Goal: Task Accomplishment & Management: Use online tool/utility

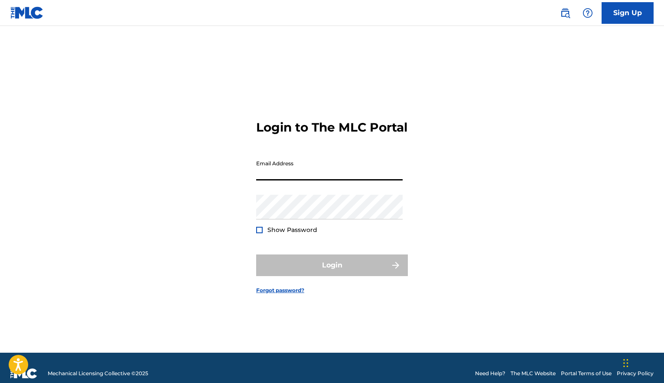
click at [288, 178] on input "Email Address" at bounding box center [329, 168] width 146 height 25
type input "[EMAIL_ADDRESS][DOMAIN_NAME]"
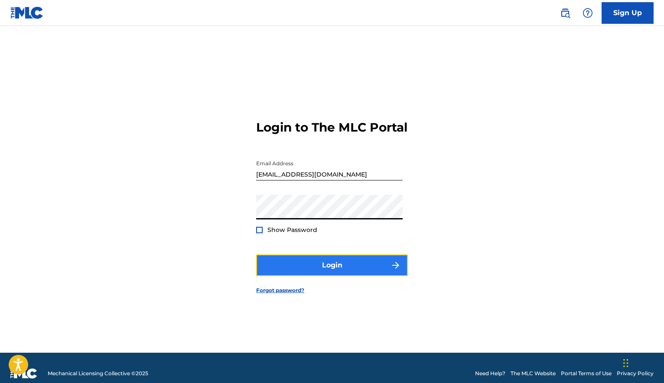
click at [326, 274] on button "Login" at bounding box center [332, 266] width 152 height 22
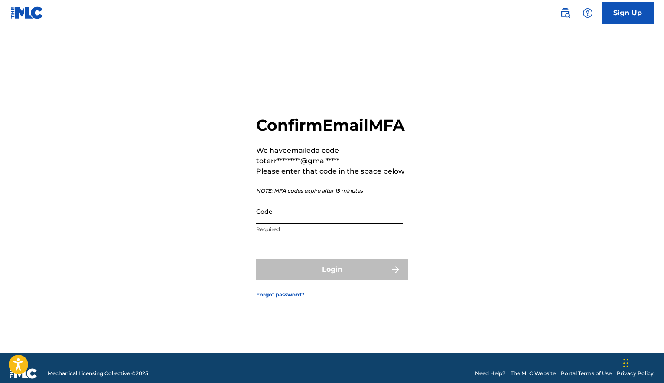
click at [280, 223] on input "Code" at bounding box center [329, 211] width 146 height 25
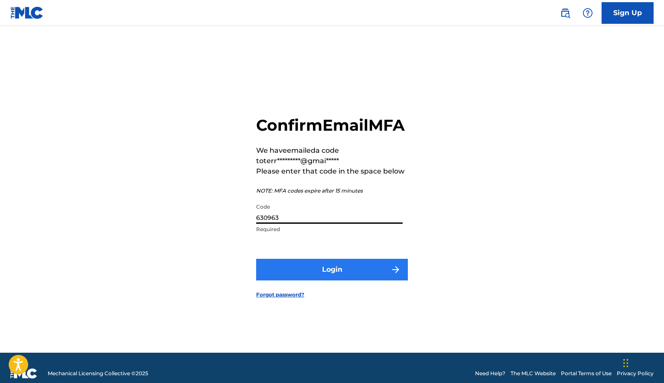
type input "630963"
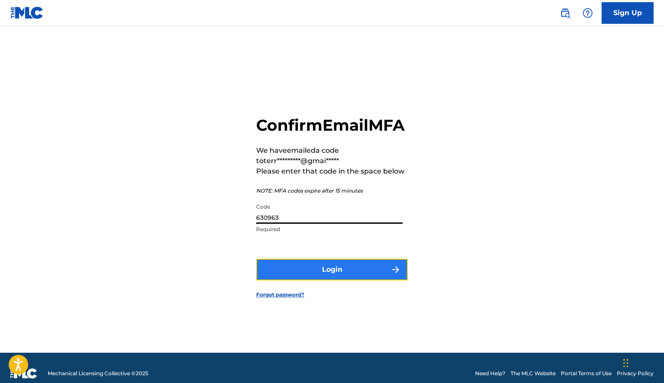
click at [294, 277] on button "Login" at bounding box center [332, 270] width 152 height 22
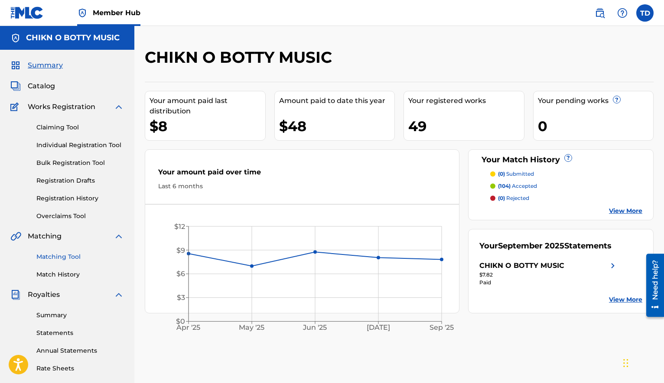
click at [62, 258] on link "Matching Tool" at bounding box center [80, 257] width 88 height 9
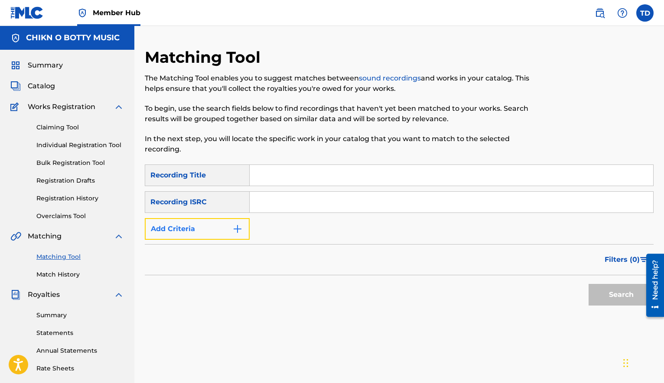
click at [239, 231] on img "Search Form" at bounding box center [237, 229] width 10 height 10
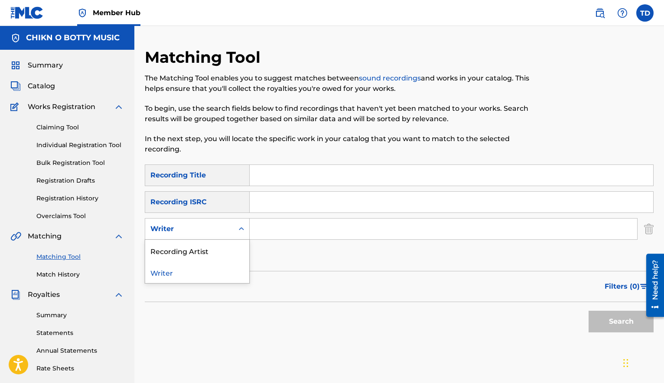
click at [241, 231] on icon "Search Form" at bounding box center [241, 229] width 9 height 9
click at [224, 254] on div "Recording Artist" at bounding box center [197, 251] width 104 height 22
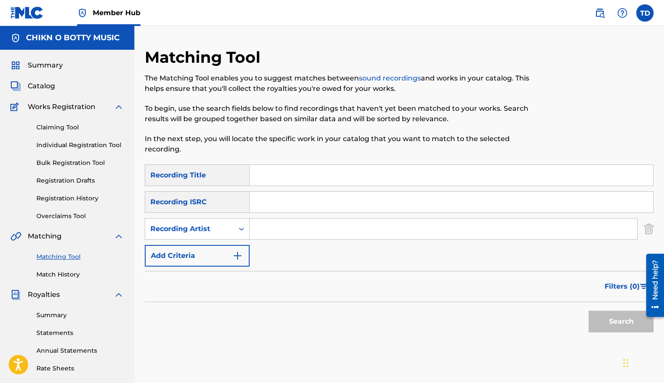
click at [278, 228] on input "Search Form" at bounding box center [443, 229] width 387 height 21
type input "[PERSON_NAME]"
click at [619, 327] on button "Search" at bounding box center [620, 322] width 65 height 22
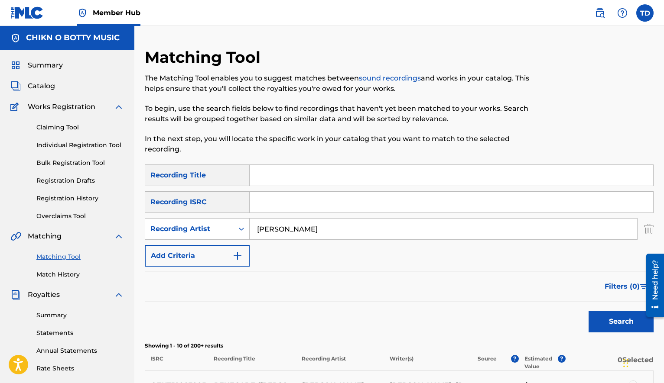
click at [273, 174] on input "Search Form" at bounding box center [451, 175] width 403 height 21
type input "With You"
click at [610, 322] on button "Search" at bounding box center [620, 322] width 65 height 22
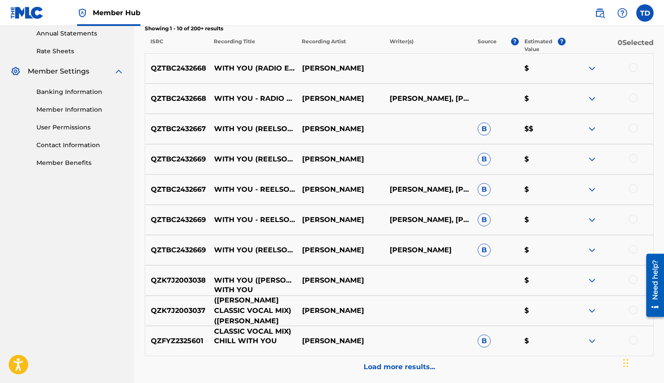
scroll to position [319, 0]
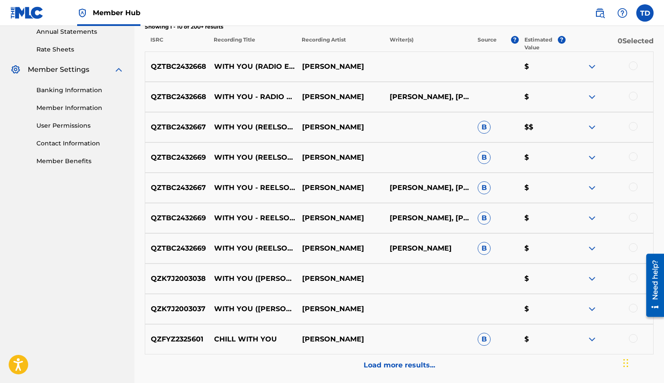
click at [630, 66] on div at bounding box center [633, 66] width 9 height 9
click at [633, 94] on div at bounding box center [633, 96] width 9 height 9
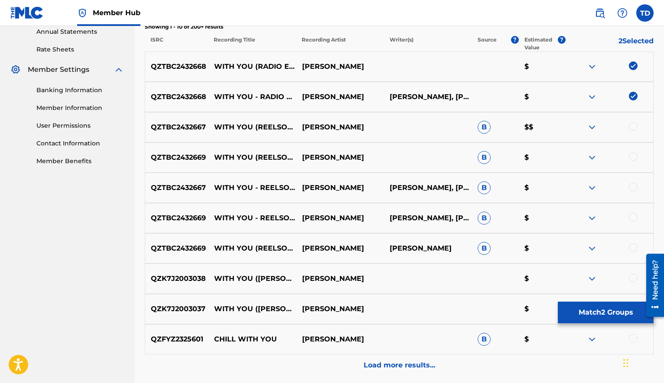
click at [633, 127] on div at bounding box center [633, 126] width 9 height 9
click at [631, 159] on div at bounding box center [633, 157] width 9 height 9
click at [633, 191] on div at bounding box center [633, 187] width 9 height 9
click at [631, 218] on div at bounding box center [633, 217] width 9 height 9
click at [630, 246] on div at bounding box center [633, 248] width 9 height 9
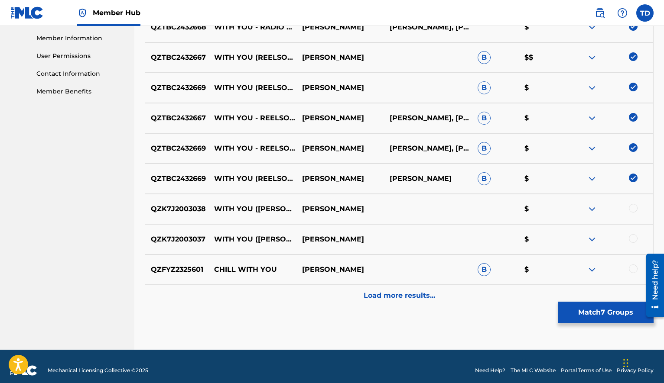
scroll to position [397, 0]
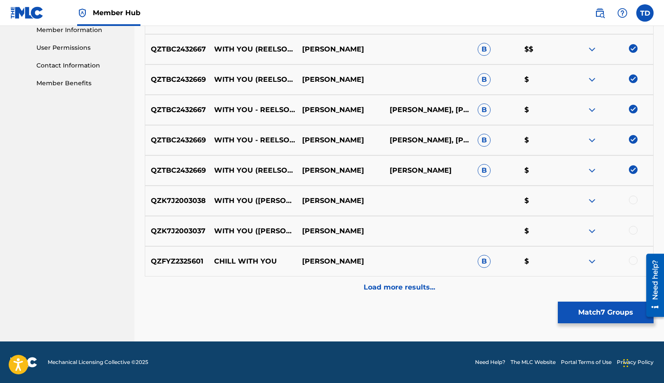
click at [634, 200] on div at bounding box center [633, 200] width 9 height 9
click at [634, 234] on div at bounding box center [633, 230] width 9 height 9
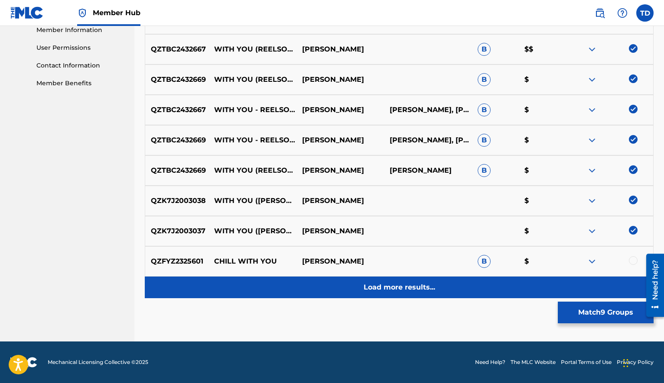
click at [380, 288] on p "Load more results..." at bounding box center [399, 288] width 71 height 10
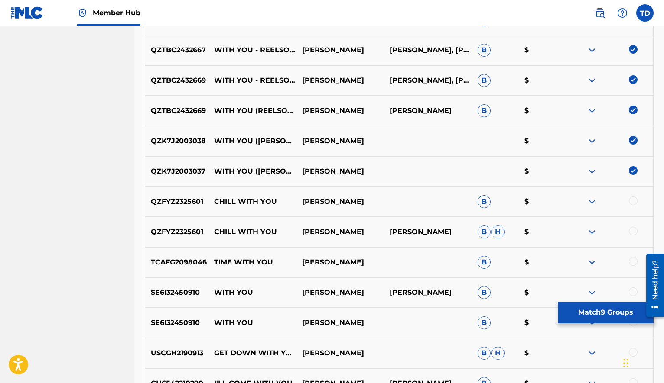
scroll to position [481, 0]
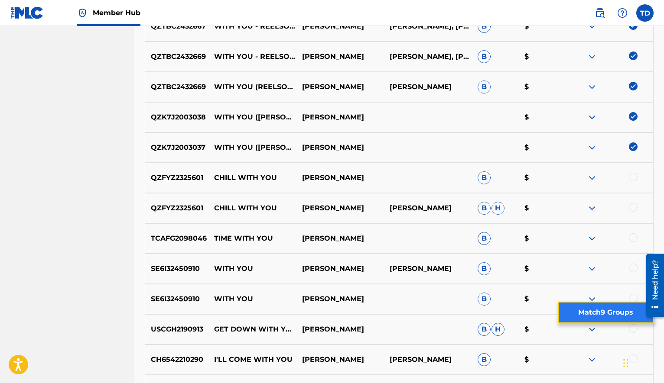
click at [591, 312] on button "Match 9 Groups" at bounding box center [606, 313] width 96 height 22
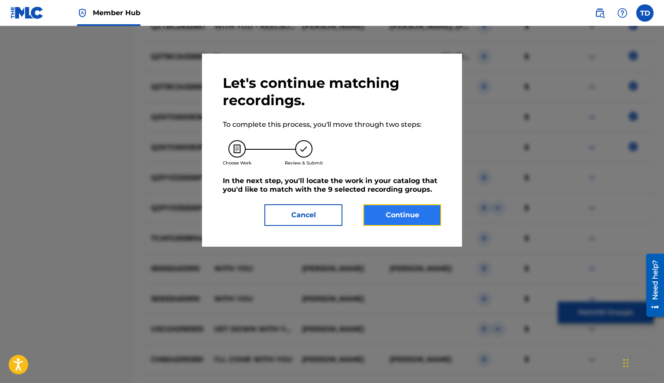
click at [411, 218] on button "Continue" at bounding box center [402, 216] width 78 height 22
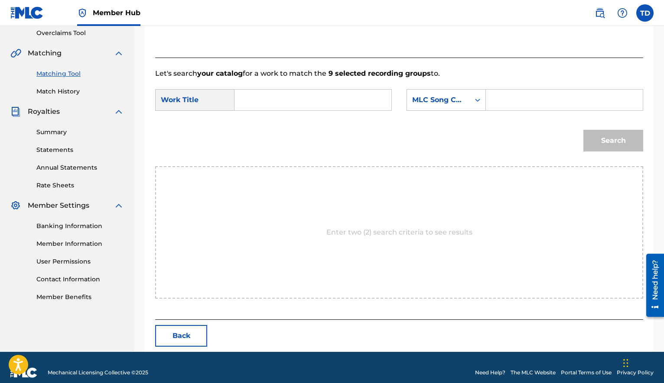
scroll to position [194, 0]
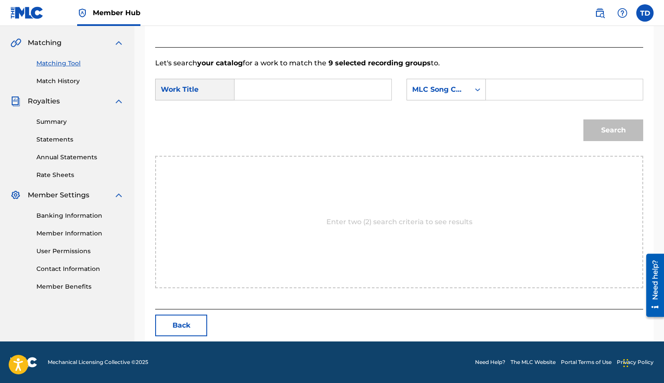
click at [259, 86] on input "Search Form" at bounding box center [313, 89] width 142 height 21
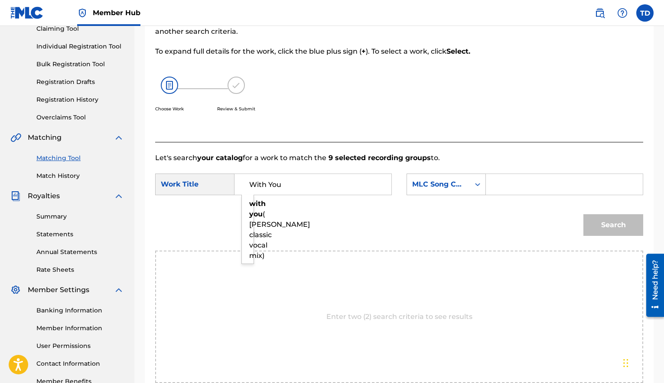
scroll to position [94, 0]
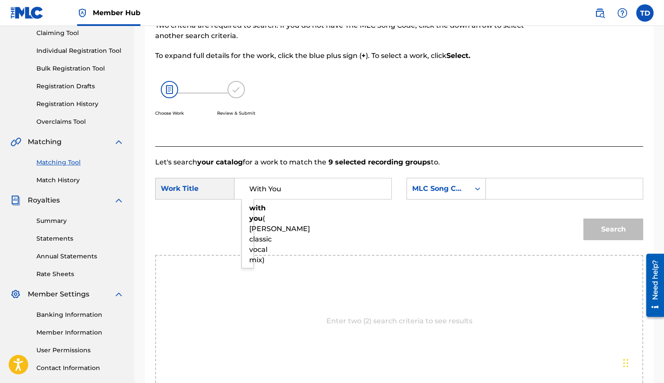
click at [334, 189] on input "With You" at bounding box center [313, 189] width 142 height 21
type input "With You"
click at [474, 189] on icon "Search Form" at bounding box center [477, 189] width 9 height 9
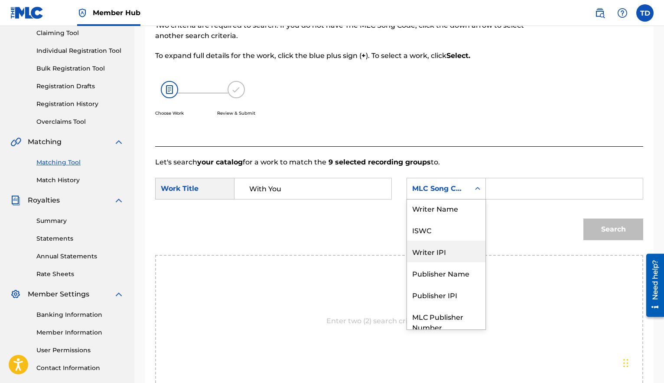
scroll to position [0, 0]
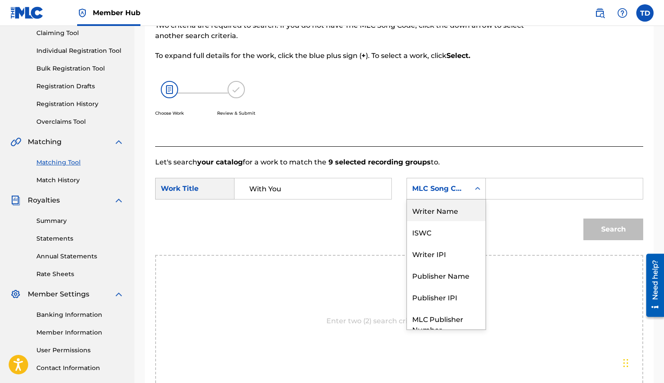
click at [436, 212] on div "Writer Name" at bounding box center [446, 211] width 78 height 22
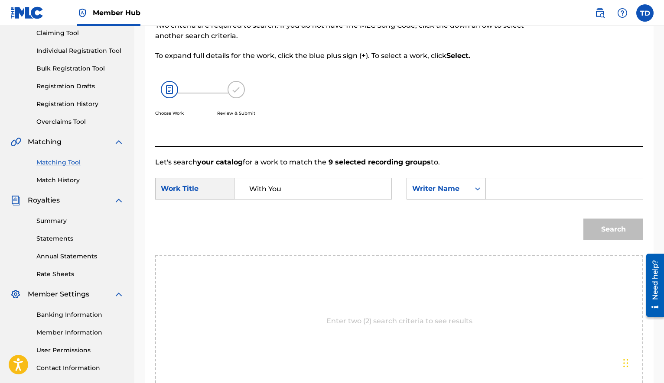
click at [498, 185] on input "Search Form" at bounding box center [564, 189] width 142 height 21
type input "[PERSON_NAME]"
click at [607, 227] on button "Search" at bounding box center [613, 230] width 60 height 22
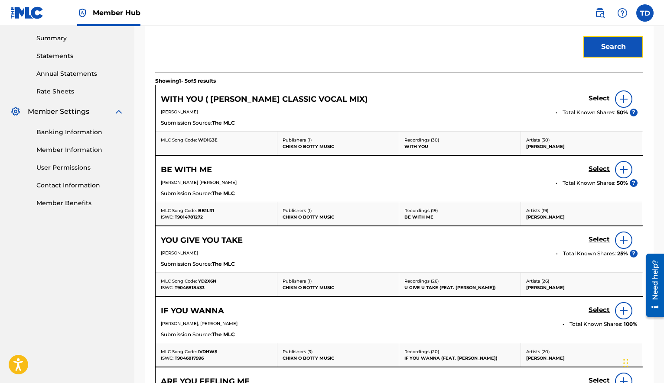
scroll to position [180, 0]
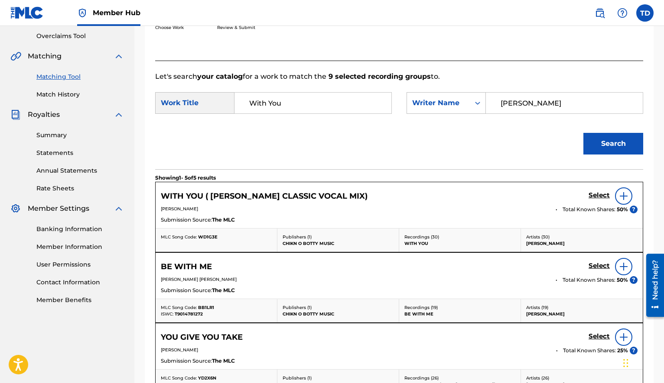
click at [629, 195] on div at bounding box center [623, 196] width 17 height 17
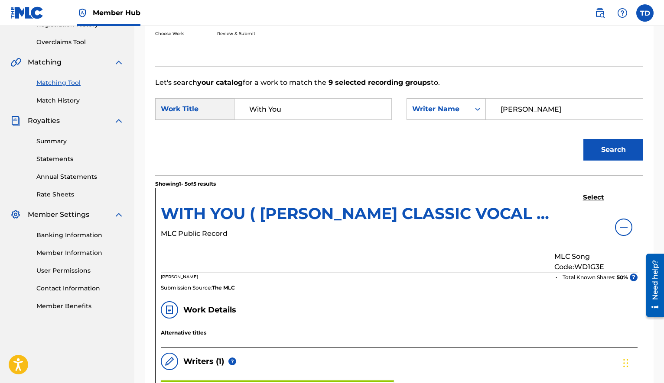
scroll to position [173, 0]
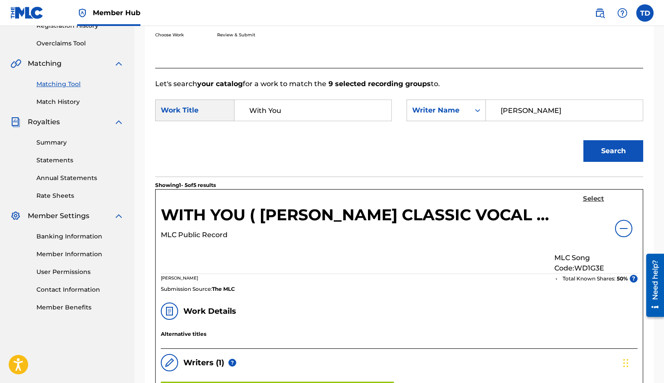
click at [595, 199] on h5 "Select" at bounding box center [593, 199] width 21 height 8
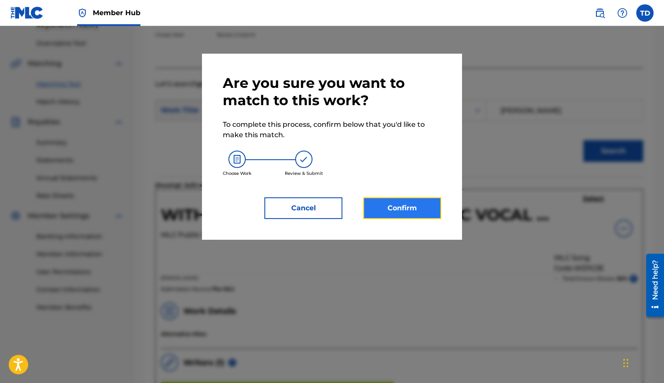
click at [402, 211] on button "Confirm" at bounding box center [402, 209] width 78 height 22
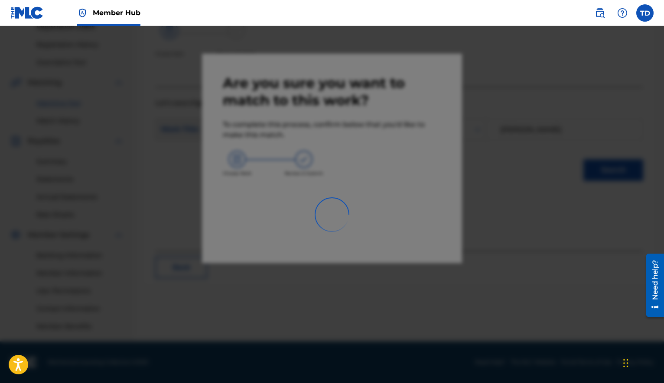
scroll to position [154, 0]
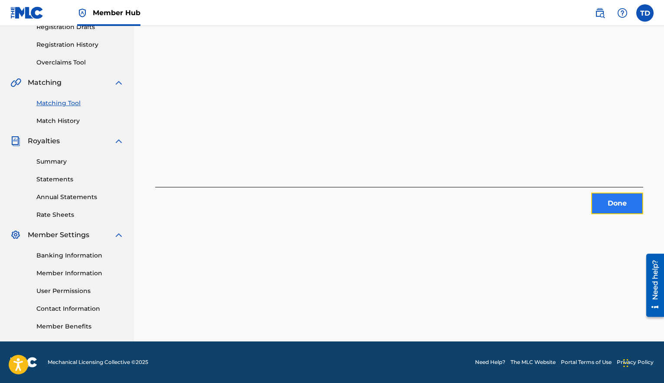
click at [611, 207] on button "Done" at bounding box center [617, 204] width 52 height 22
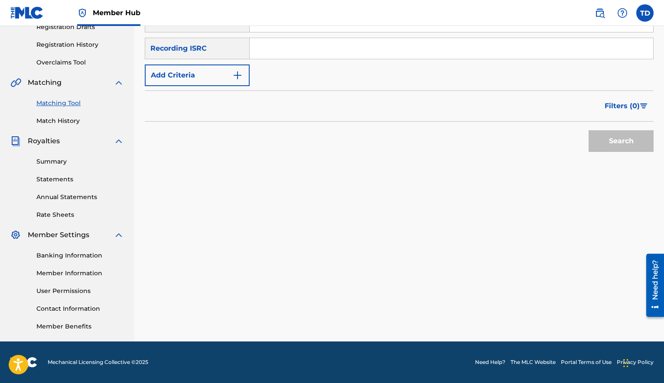
scroll to position [0, 0]
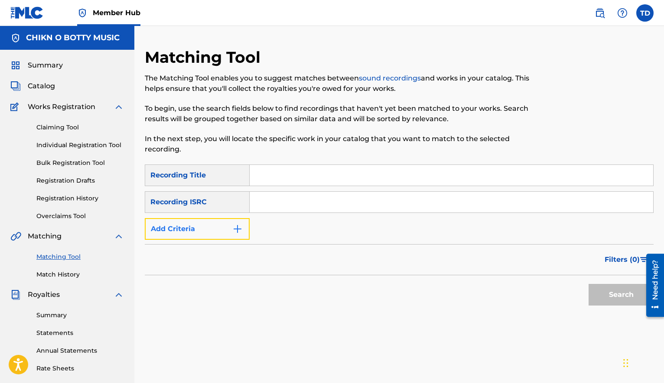
click at [236, 229] on img "Search Form" at bounding box center [237, 229] width 10 height 10
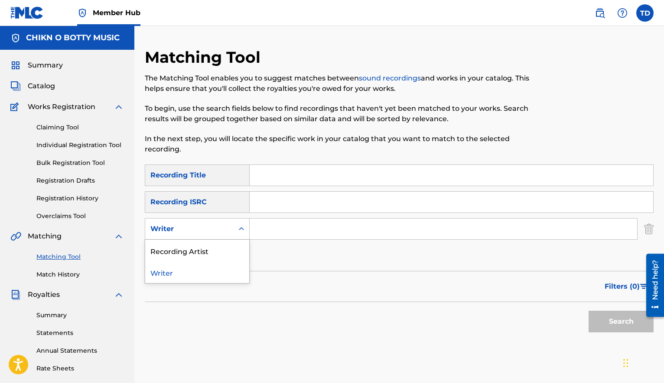
click at [243, 233] on icon "Search Form" at bounding box center [241, 229] width 9 height 9
click at [216, 252] on div "Recording Artist" at bounding box center [197, 251] width 104 height 22
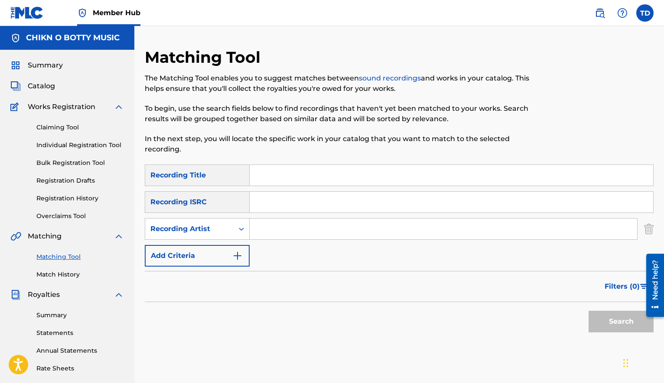
click at [266, 224] on input "Search Form" at bounding box center [443, 229] width 387 height 21
type input "[PERSON_NAME]"
click at [588, 311] on button "Search" at bounding box center [620, 322] width 65 height 22
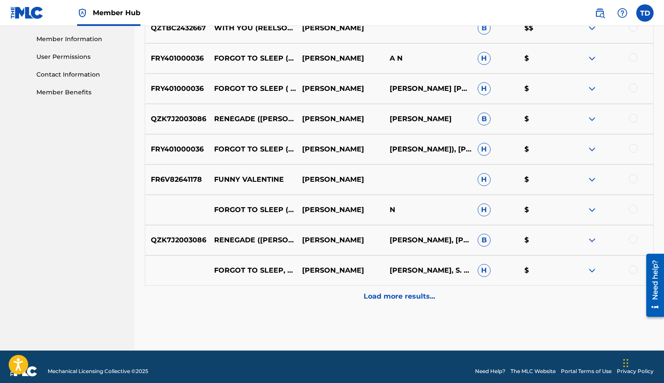
scroll to position [397, 0]
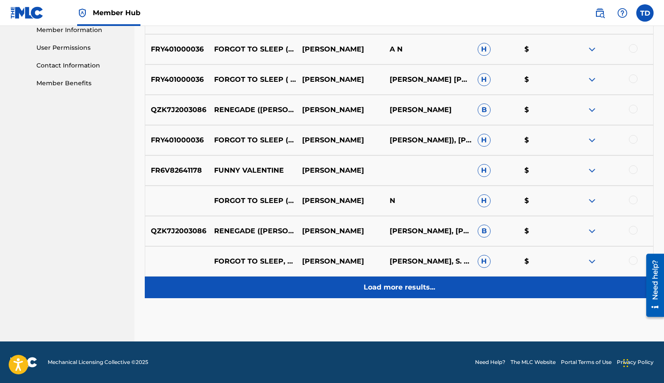
click at [394, 286] on p "Load more results..." at bounding box center [399, 288] width 71 height 10
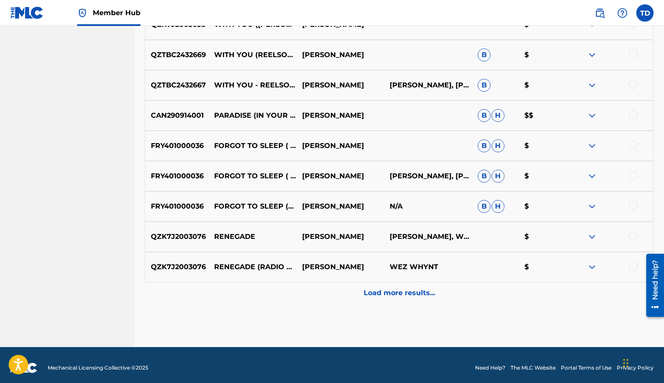
scroll to position [700, 0]
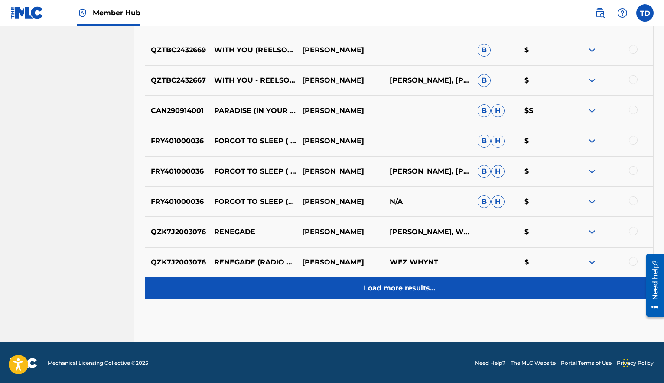
click at [399, 293] on p "Load more results..." at bounding box center [399, 288] width 71 height 10
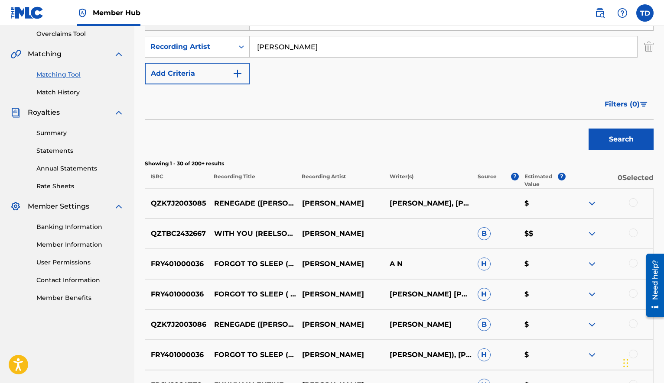
scroll to position [0, 0]
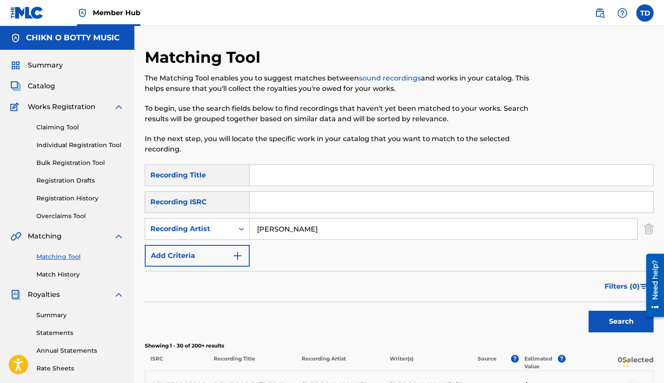
click at [272, 178] on input "Search Form" at bounding box center [451, 175] width 403 height 21
type input "Renegade"
click at [624, 328] on button "Search" at bounding box center [620, 322] width 65 height 22
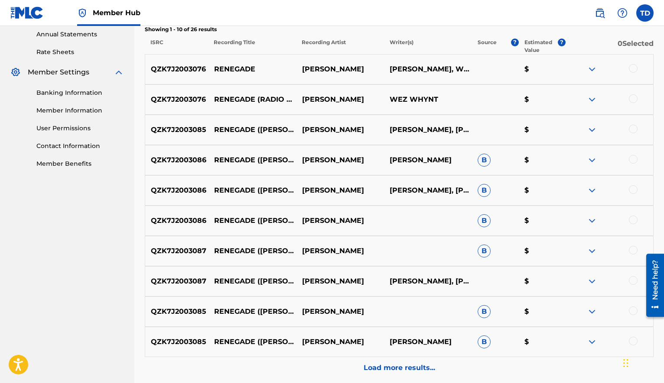
scroll to position [385, 0]
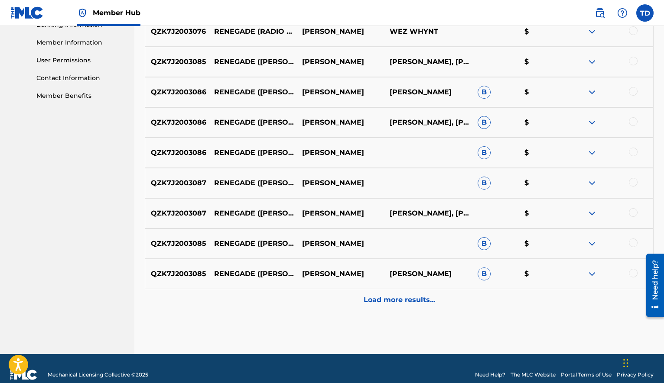
click at [383, 305] on p "Load more results..." at bounding box center [399, 300] width 71 height 10
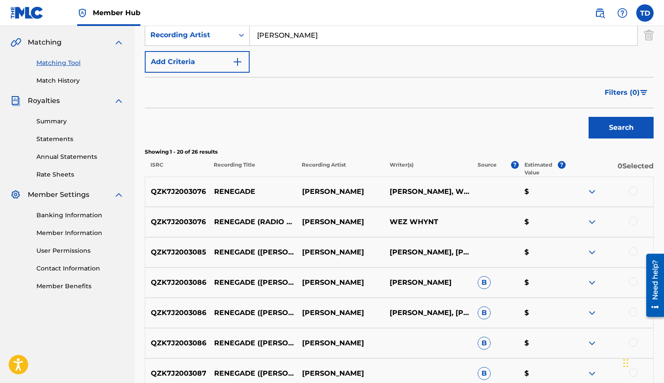
scroll to position [234, 0]
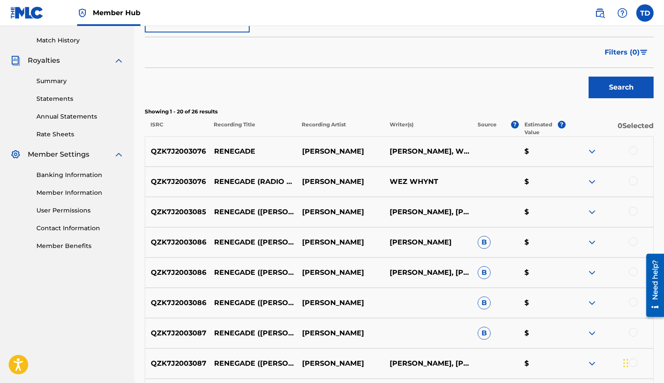
click at [631, 151] on div at bounding box center [633, 150] width 9 height 9
click at [633, 182] on div at bounding box center [633, 181] width 9 height 9
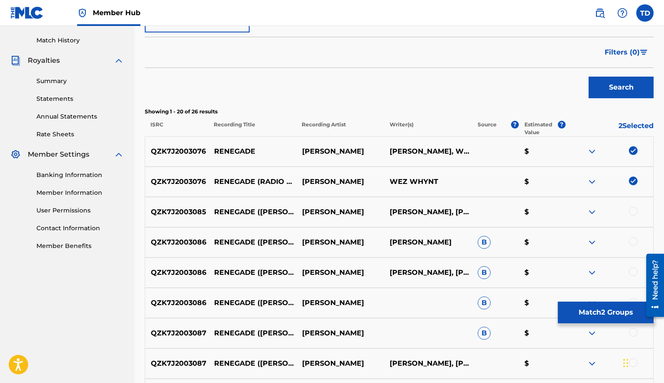
click at [633, 212] on div at bounding box center [633, 211] width 9 height 9
click at [632, 240] on div at bounding box center [633, 241] width 9 height 9
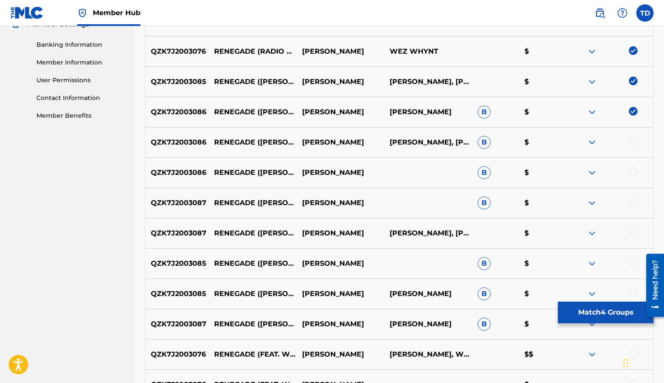
scroll to position [378, 0]
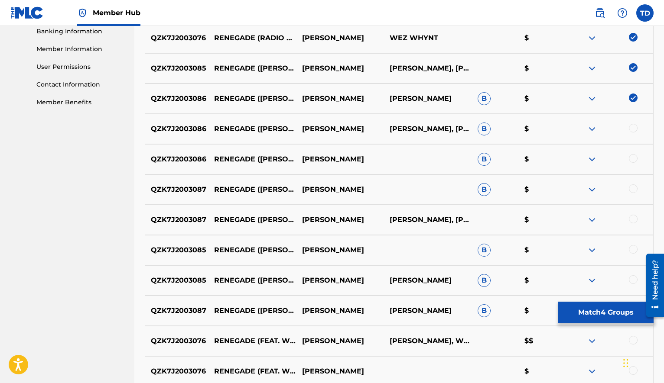
click at [633, 128] on div at bounding box center [633, 128] width 9 height 9
click at [635, 160] on div at bounding box center [633, 158] width 9 height 9
click at [633, 190] on div at bounding box center [633, 189] width 9 height 9
click at [630, 224] on div at bounding box center [609, 220] width 88 height 10
click at [633, 249] on div at bounding box center [633, 249] width 9 height 9
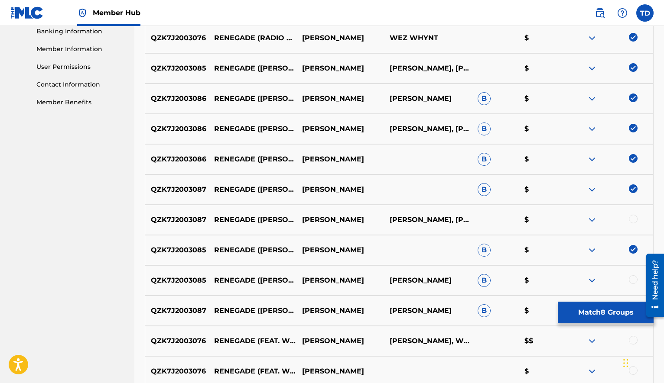
click at [632, 219] on div at bounding box center [633, 219] width 9 height 9
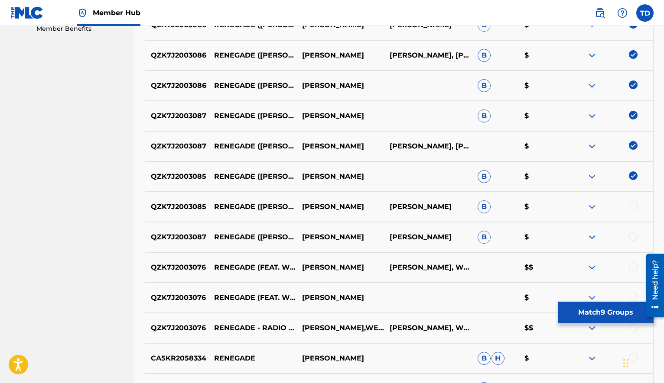
scroll to position [515, 0]
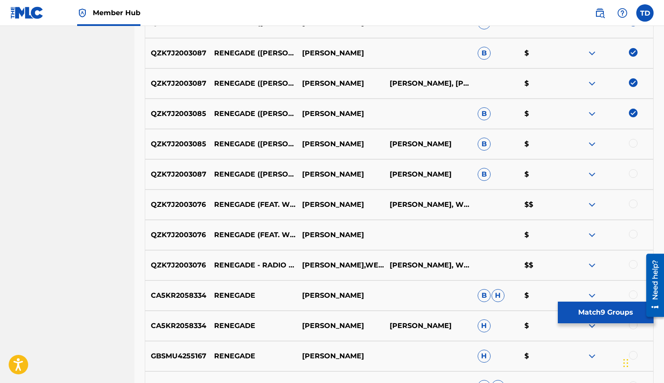
click at [632, 145] on div at bounding box center [633, 143] width 9 height 9
click at [632, 175] on div at bounding box center [633, 173] width 9 height 9
click at [630, 205] on div at bounding box center [633, 204] width 9 height 9
click at [635, 235] on div at bounding box center [633, 234] width 9 height 9
click at [630, 265] on div at bounding box center [633, 264] width 9 height 9
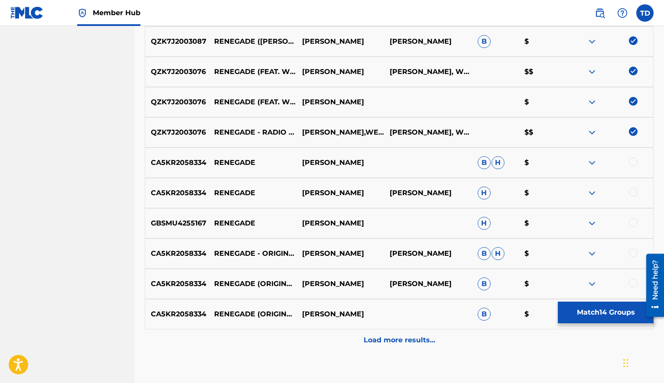
scroll to position [650, 0]
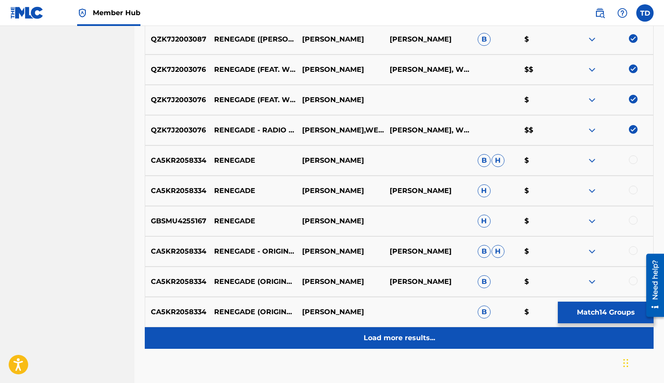
click at [408, 341] on p "Load more results..." at bounding box center [399, 338] width 71 height 10
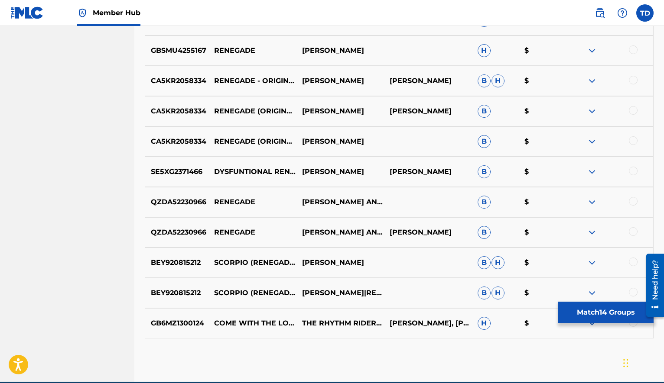
scroll to position [817, 0]
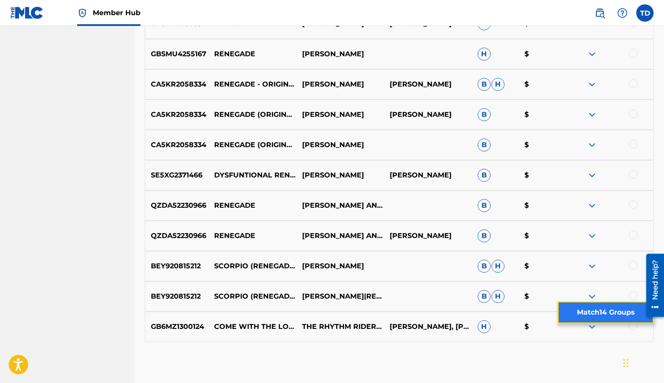
click at [594, 310] on button "Match 14 Groups" at bounding box center [606, 313] width 96 height 22
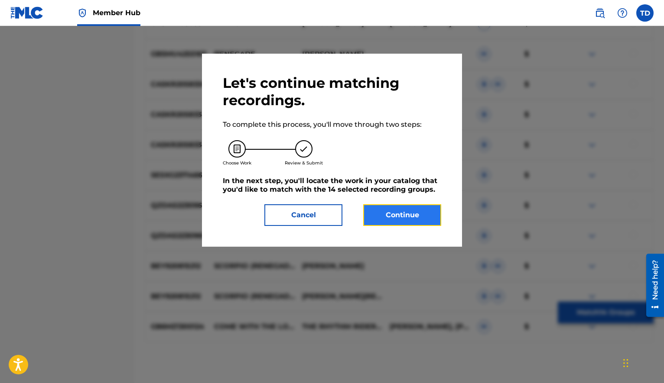
click at [406, 213] on button "Continue" at bounding box center [402, 216] width 78 height 22
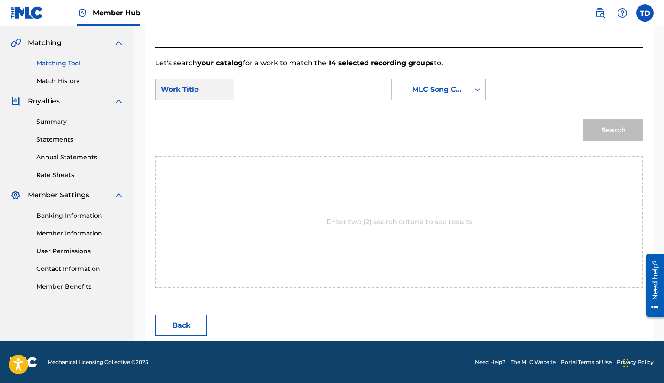
scroll to position [194, 0]
click at [247, 90] on input "Search Form" at bounding box center [313, 89] width 142 height 21
type input "Renegade"
click at [477, 91] on icon "Search Form" at bounding box center [477, 89] width 9 height 9
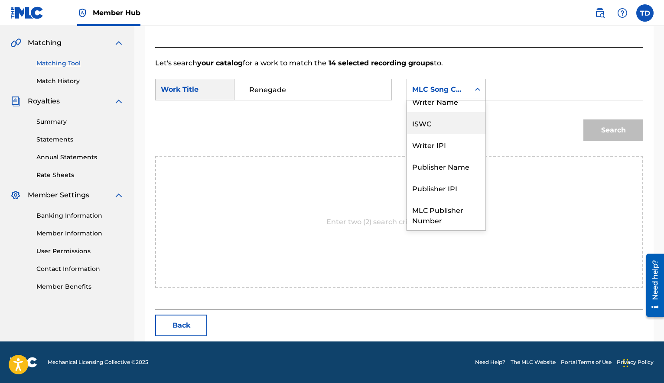
scroll to position [0, 0]
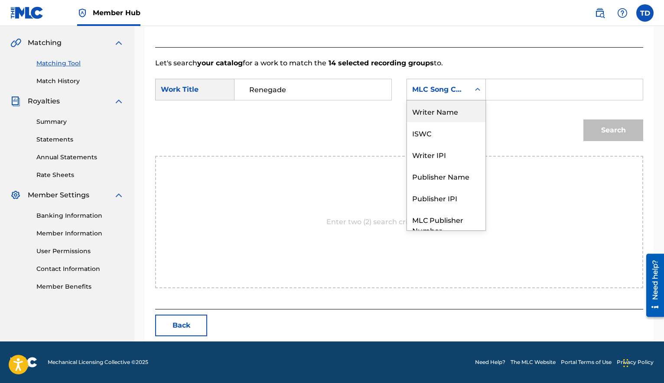
click at [442, 114] on div "Writer Name" at bounding box center [446, 112] width 78 height 22
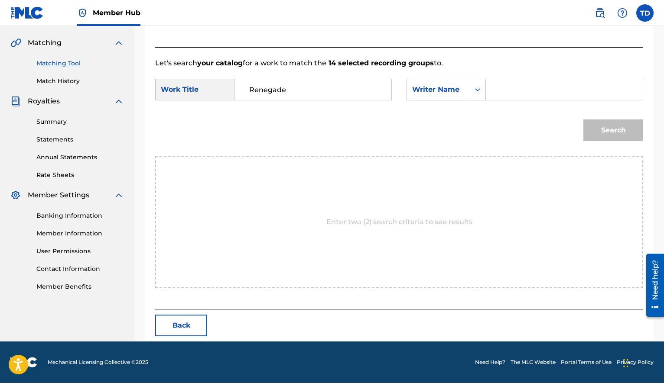
click at [510, 93] on input "Search Form" at bounding box center [564, 89] width 142 height 21
type input "[PERSON_NAME]"
click at [611, 132] on button "Search" at bounding box center [613, 131] width 60 height 22
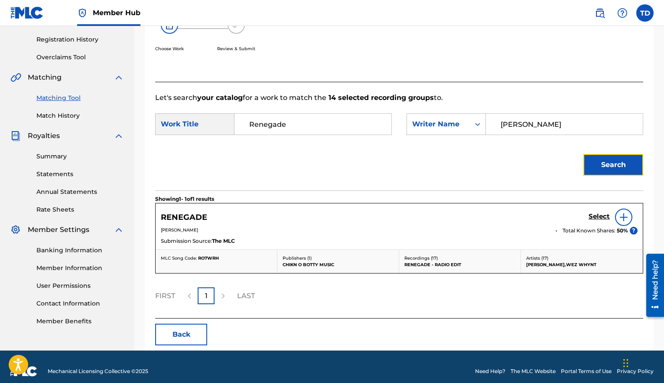
scroll to position [168, 0]
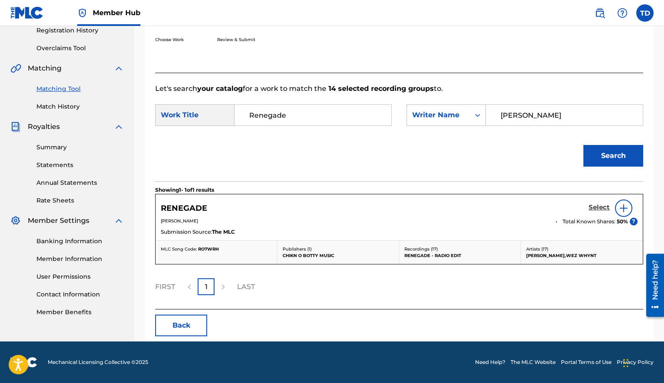
click at [594, 207] on h5 "Select" at bounding box center [598, 208] width 21 height 8
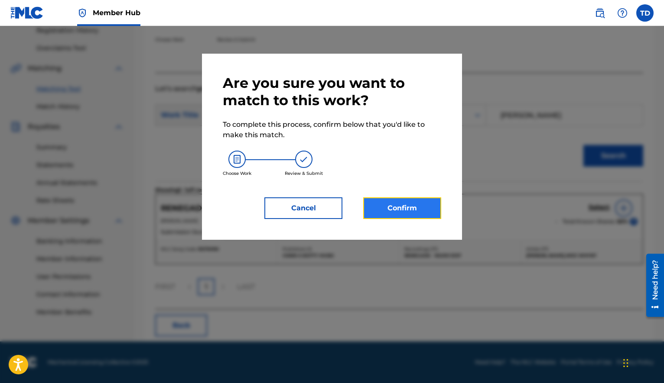
click at [400, 208] on button "Confirm" at bounding box center [402, 209] width 78 height 22
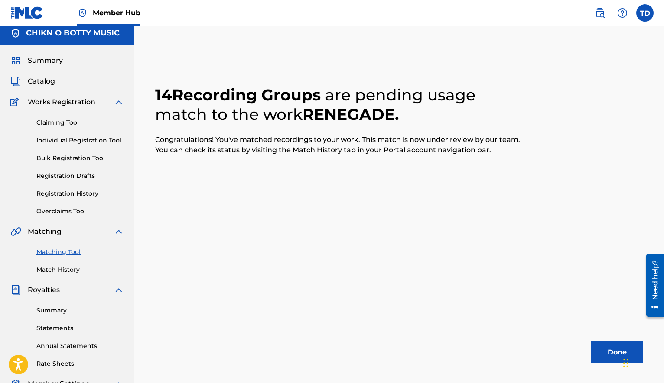
scroll to position [0, 0]
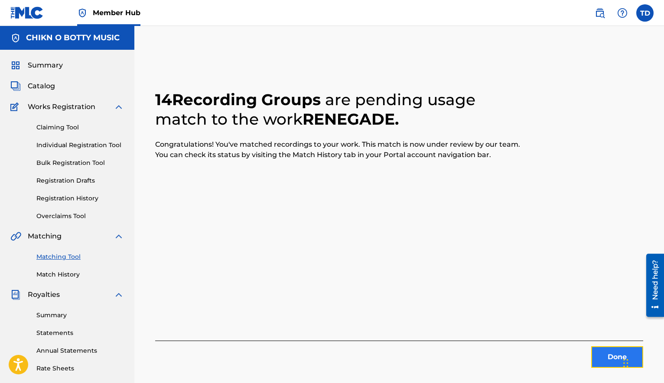
click at [595, 357] on button "Done" at bounding box center [617, 358] width 52 height 22
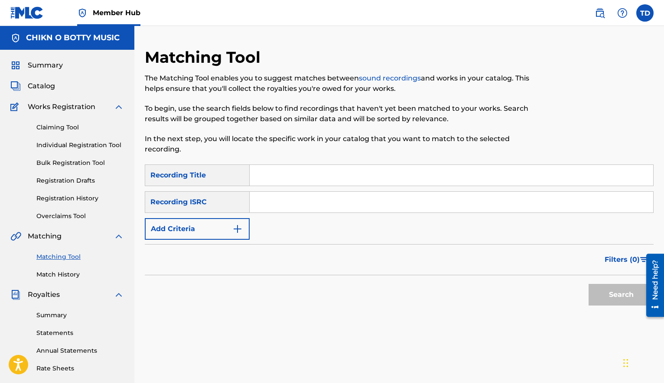
click at [265, 178] on input "Search Form" at bounding box center [451, 175] width 403 height 21
click at [239, 234] on img "Search Form" at bounding box center [237, 229] width 10 height 10
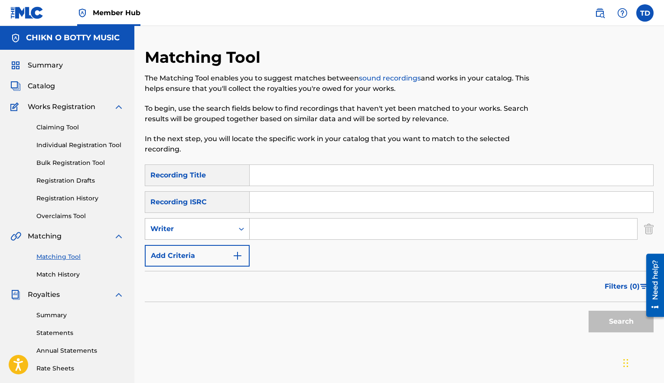
click at [239, 231] on icon "Search Form" at bounding box center [241, 229] width 9 height 9
click at [207, 254] on div "Recording Artist" at bounding box center [197, 251] width 104 height 22
click at [280, 226] on input "Search Form" at bounding box center [443, 229] width 387 height 21
type input "[PERSON_NAME]"
click at [612, 325] on button "Search" at bounding box center [620, 322] width 65 height 22
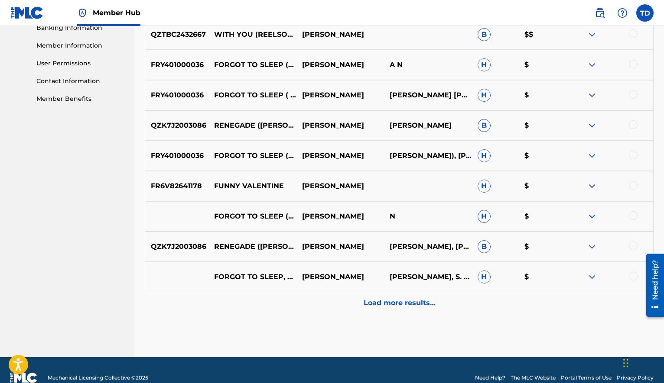
scroll to position [378, 0]
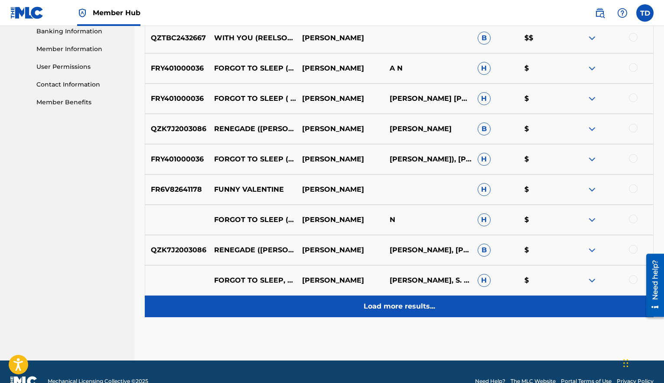
click at [393, 307] on p "Load more results..." at bounding box center [399, 307] width 71 height 10
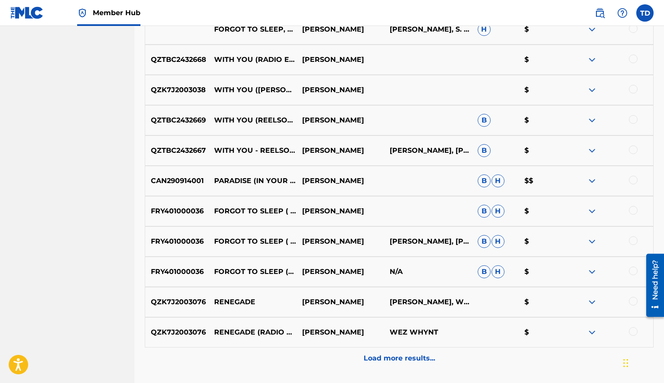
scroll to position [634, 0]
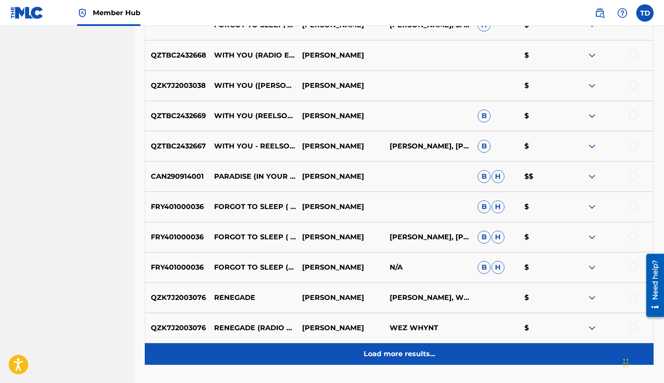
click at [371, 359] on p "Load more results..." at bounding box center [399, 354] width 71 height 10
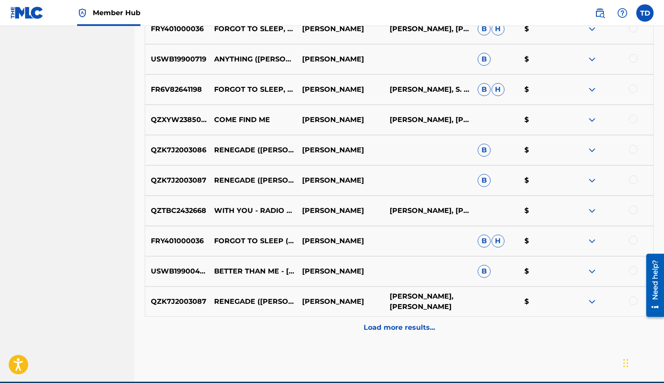
scroll to position [965, 0]
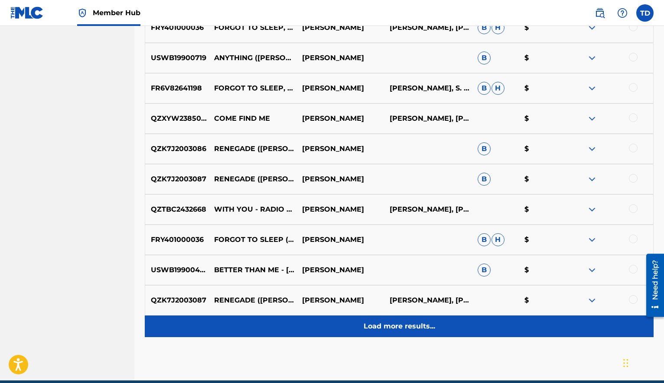
click at [383, 326] on p "Load more results..." at bounding box center [399, 327] width 71 height 10
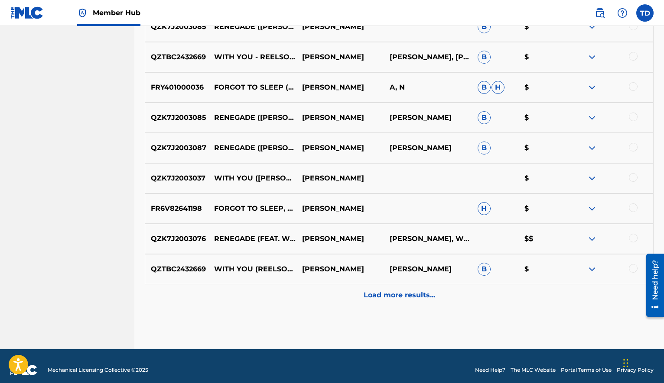
scroll to position [1300, 0]
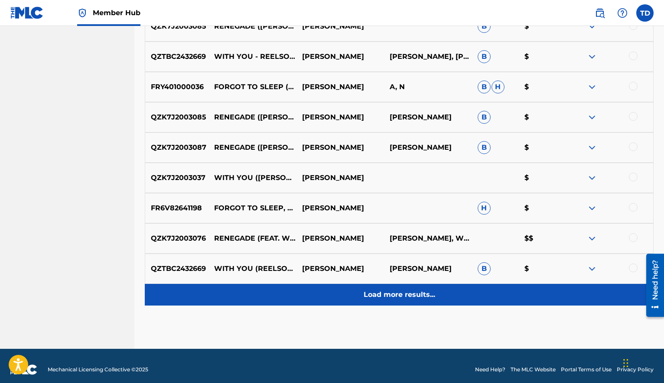
click at [396, 299] on p "Load more results..." at bounding box center [399, 295] width 71 height 10
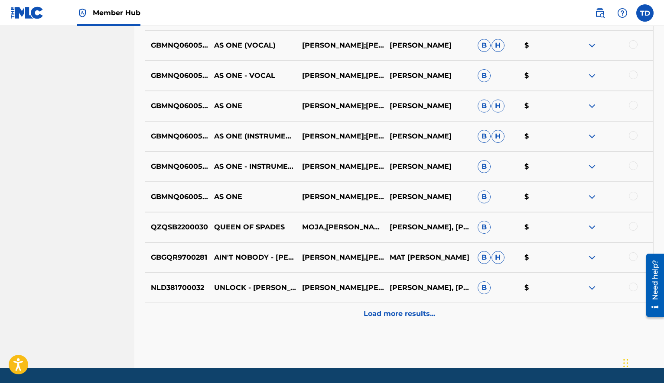
scroll to position [1585, 0]
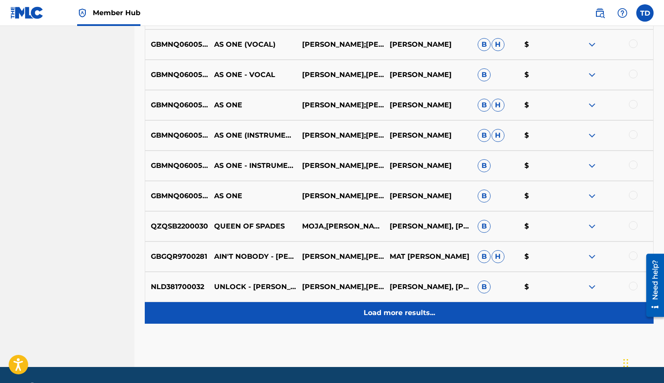
click at [381, 314] on p "Load more results..." at bounding box center [399, 313] width 71 height 10
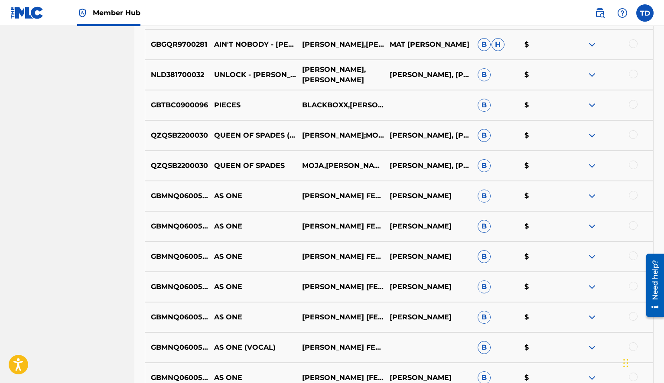
scroll to position [1863, 0]
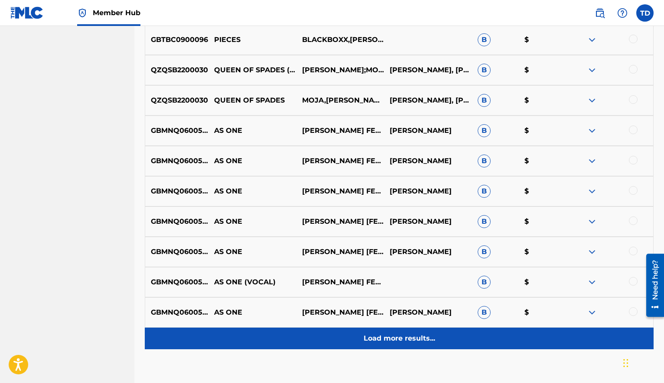
click at [386, 338] on p "Load more results..." at bounding box center [399, 339] width 71 height 10
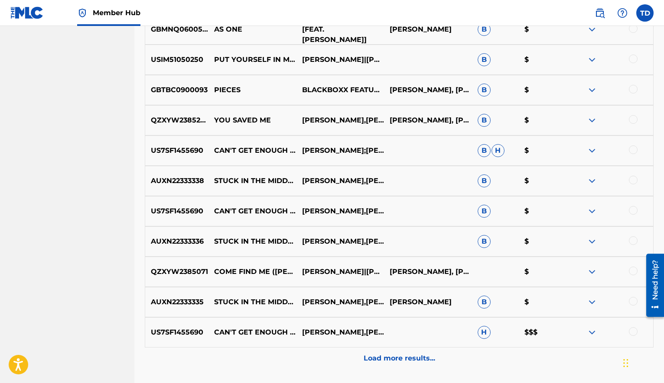
scroll to position [2149, 0]
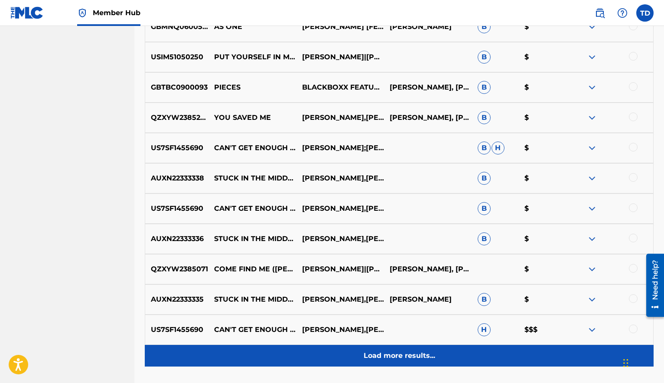
click at [380, 362] on div "Load more results..." at bounding box center [399, 356] width 509 height 22
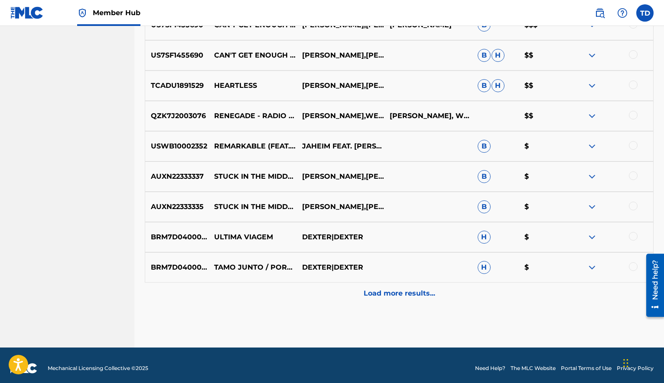
scroll to position [2521, 0]
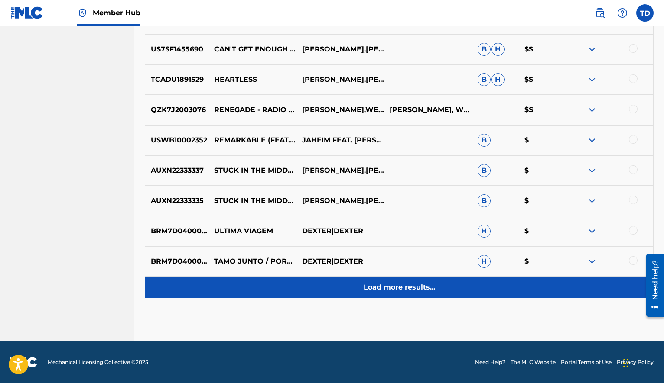
click at [382, 288] on p "Load more results..." at bounding box center [399, 288] width 71 height 10
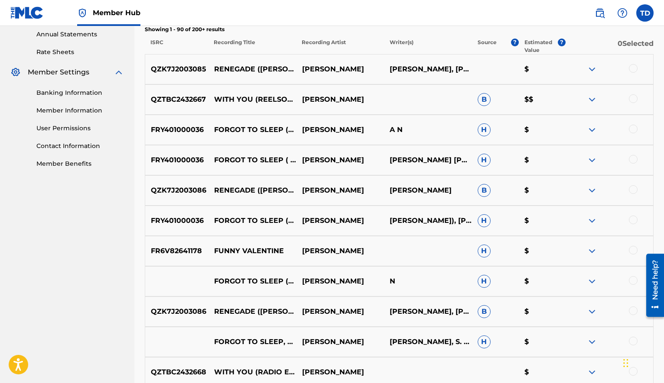
scroll to position [0, 0]
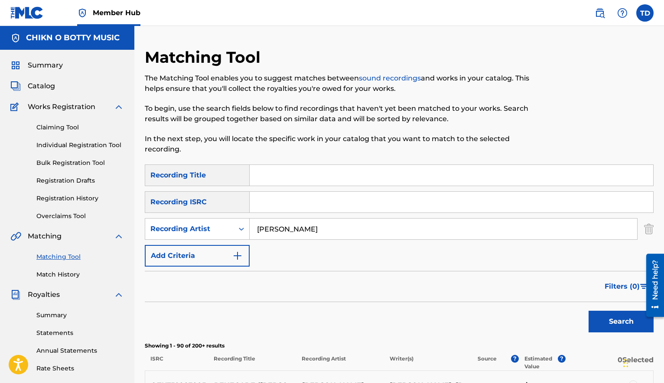
click at [282, 175] on input "Search Form" at bounding box center [451, 175] width 403 height 21
type input "Come Find Me"
drag, startPoint x: 305, startPoint y: 231, endPoint x: 240, endPoint y: 221, distance: 65.0
click at [240, 221] on div "SearchWithCriteria214df23c-315a-4180-809b-1bc08ac9a6c4 Recording Artist [PERSON…" at bounding box center [399, 229] width 509 height 22
type input "[PERSON_NAME]"
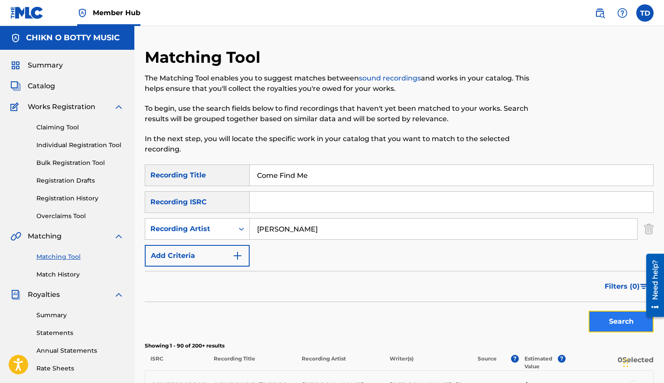
click at [624, 319] on button "Search" at bounding box center [620, 322] width 65 height 22
click at [621, 321] on button "Search" at bounding box center [620, 322] width 65 height 22
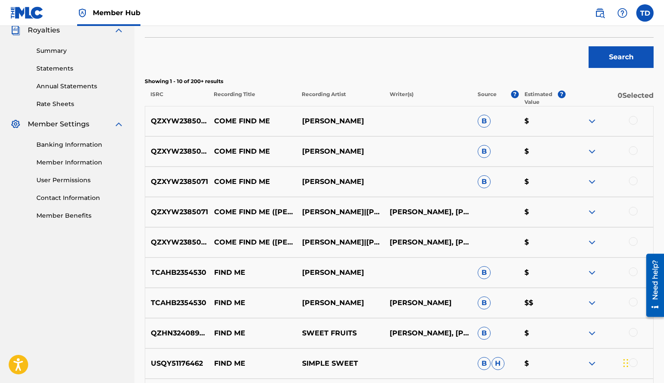
scroll to position [254, 0]
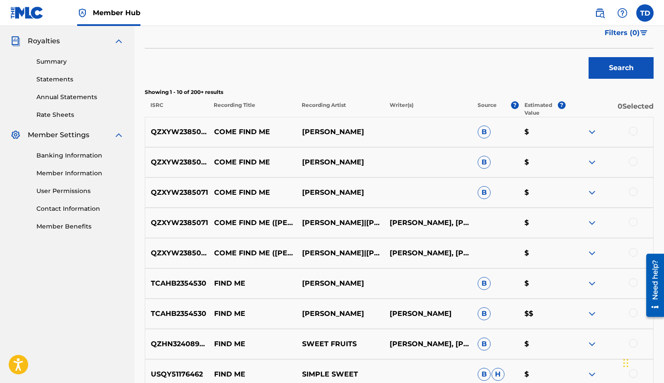
click at [635, 133] on div at bounding box center [633, 131] width 9 height 9
click at [635, 161] on div at bounding box center [633, 161] width 9 height 9
click at [632, 190] on div at bounding box center [633, 192] width 9 height 9
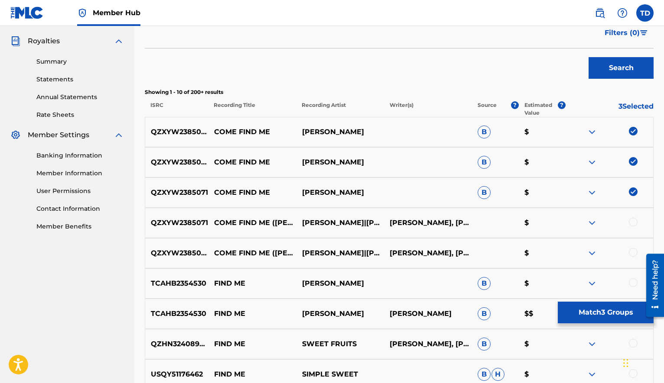
click at [634, 221] on div at bounding box center [633, 222] width 9 height 9
click at [635, 254] on div at bounding box center [633, 252] width 9 height 9
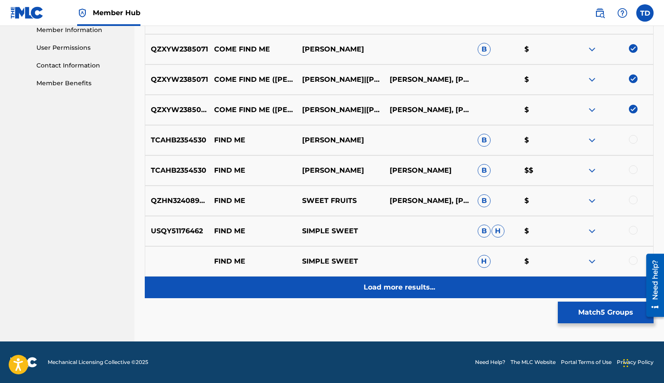
click at [382, 286] on p "Load more results..." at bounding box center [399, 288] width 71 height 10
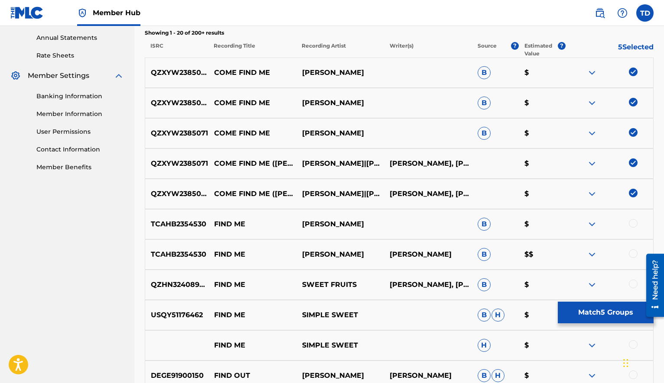
scroll to position [363, 0]
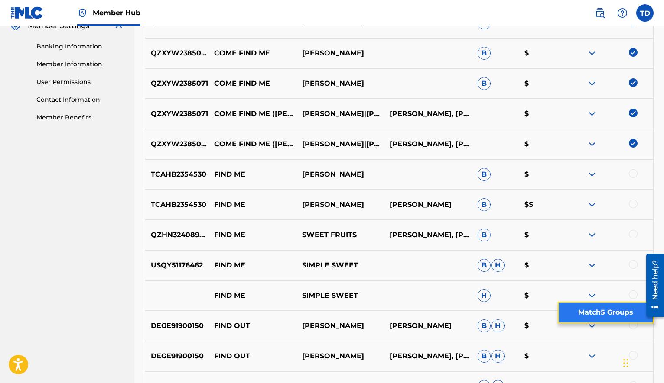
click at [614, 314] on button "Match 5 Groups" at bounding box center [606, 313] width 96 height 22
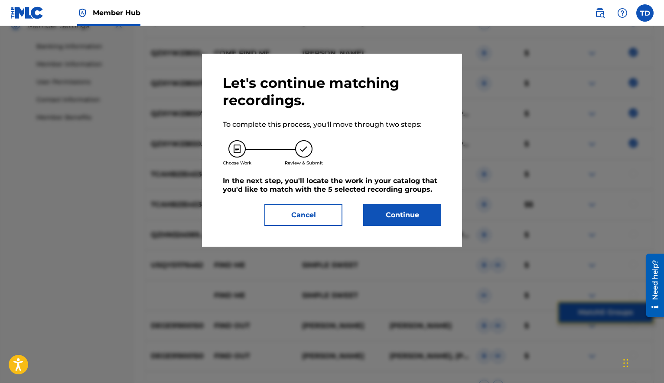
scroll to position [364, 0]
click at [403, 217] on button "Continue" at bounding box center [402, 216] width 78 height 22
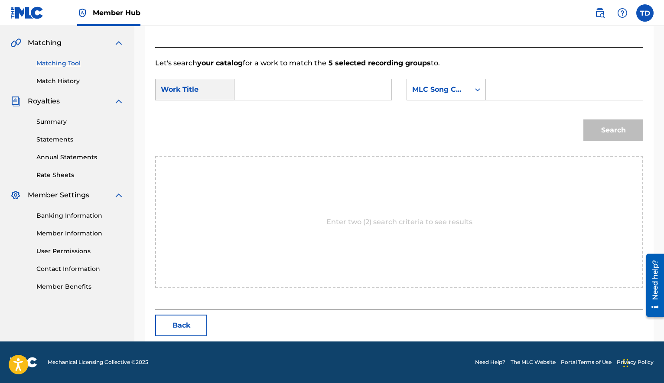
click at [267, 92] on input "Search Form" at bounding box center [313, 89] width 142 height 21
type input "Come Find Me"
click at [500, 96] on input "Search Form" at bounding box center [564, 89] width 142 height 21
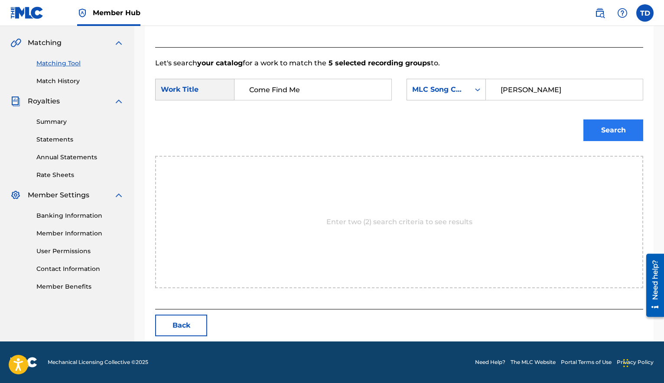
type input "[PERSON_NAME]"
click at [614, 129] on button "Search" at bounding box center [613, 131] width 60 height 22
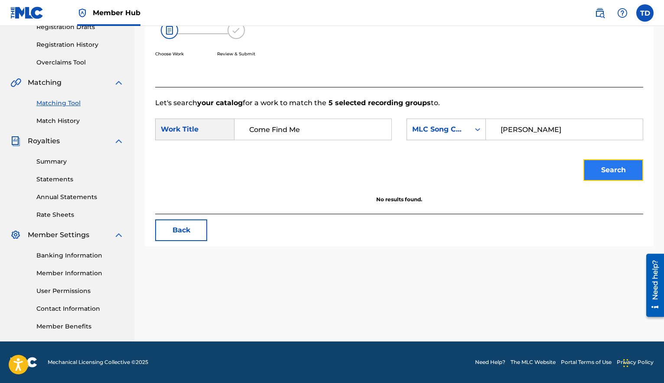
click at [606, 173] on button "Search" at bounding box center [613, 170] width 60 height 22
drag, startPoint x: 552, startPoint y: 131, endPoint x: 482, endPoint y: 107, distance: 74.4
click at [482, 107] on div "Let's search your catalog for a work to match the 5 selected recording groups t…" at bounding box center [399, 150] width 488 height 127
type input "[PERSON_NAME]"
click at [604, 176] on button "Search" at bounding box center [613, 170] width 60 height 22
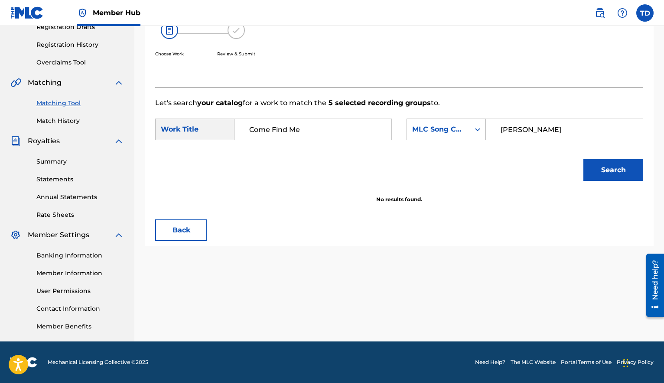
click at [477, 130] on icon "Search Form" at bounding box center [477, 129] width 9 height 9
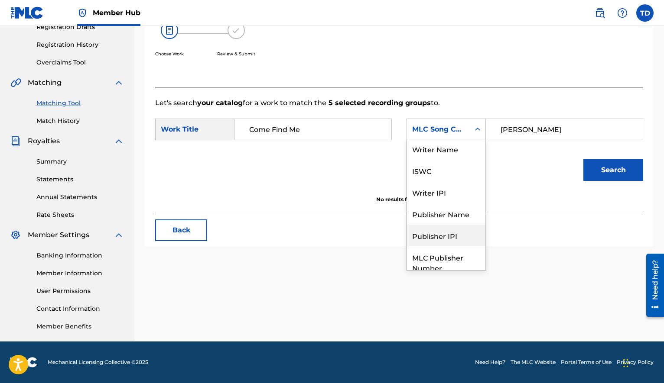
scroll to position [0, 0]
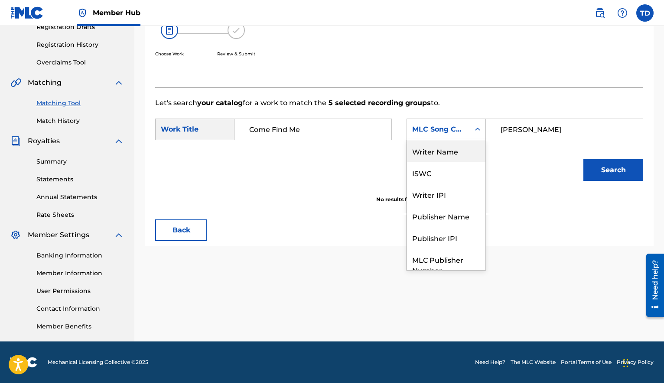
click at [447, 153] on div "Writer Name" at bounding box center [446, 151] width 78 height 22
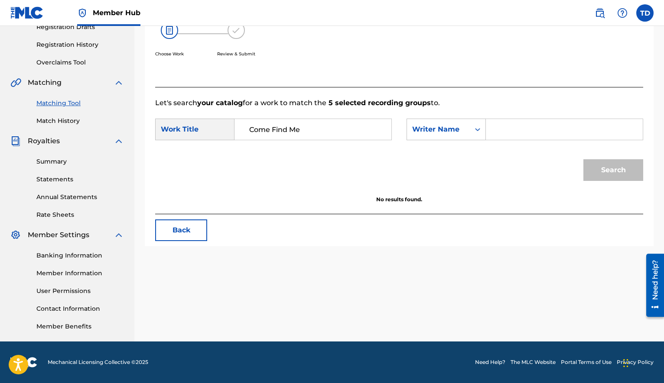
click at [510, 133] on input "Search Form" at bounding box center [564, 129] width 142 height 21
type input "[PERSON_NAME]"
click at [610, 171] on button "Search" at bounding box center [613, 170] width 60 height 22
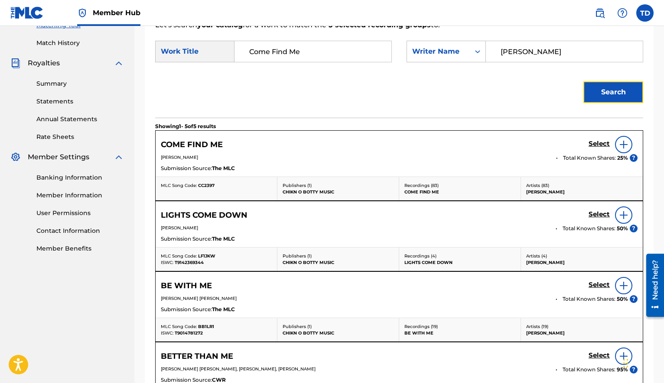
scroll to position [234, 0]
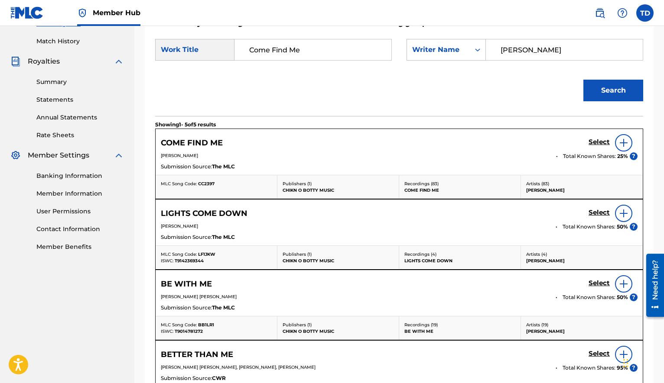
click at [623, 145] on img at bounding box center [623, 143] width 10 height 10
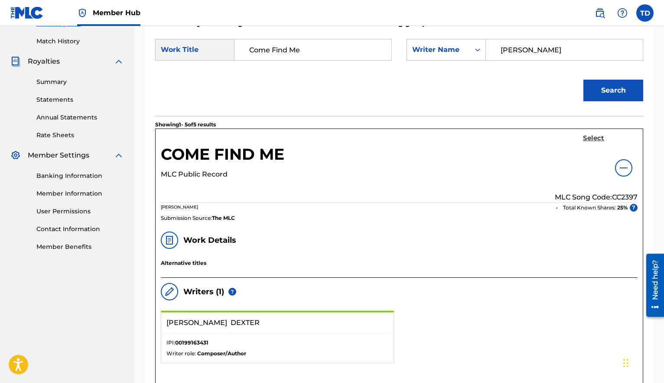
click at [594, 139] on h5 "Select" at bounding box center [593, 138] width 21 height 8
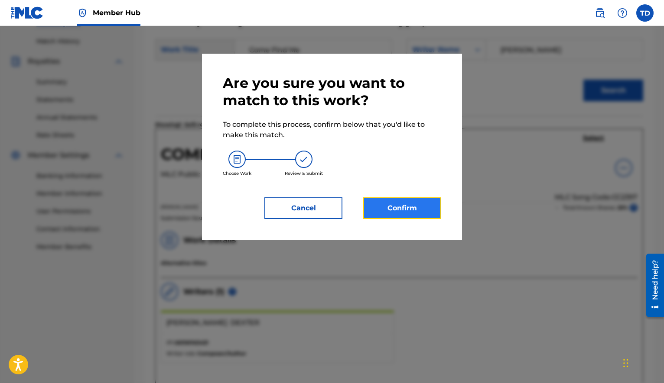
click at [416, 208] on button "Confirm" at bounding box center [402, 209] width 78 height 22
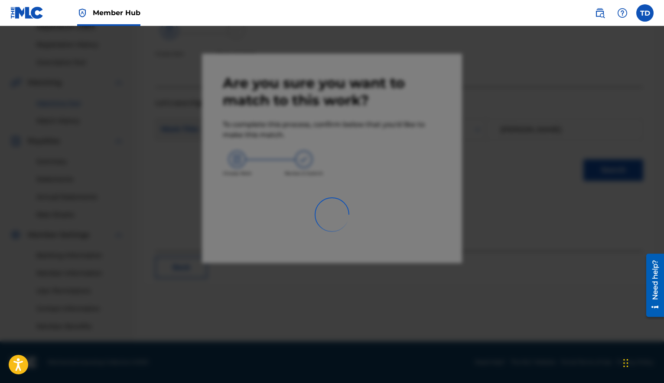
scroll to position [154, 0]
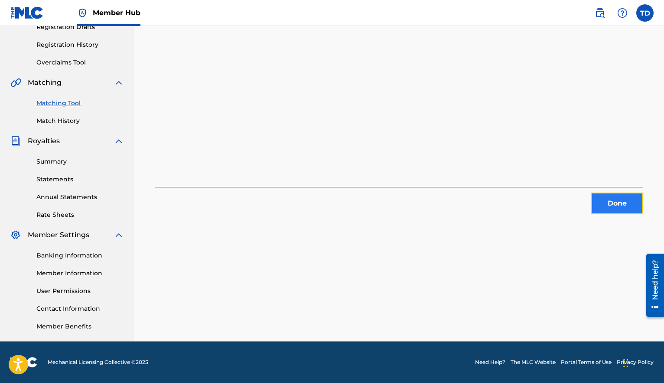
click at [623, 203] on button "Done" at bounding box center [617, 204] width 52 height 22
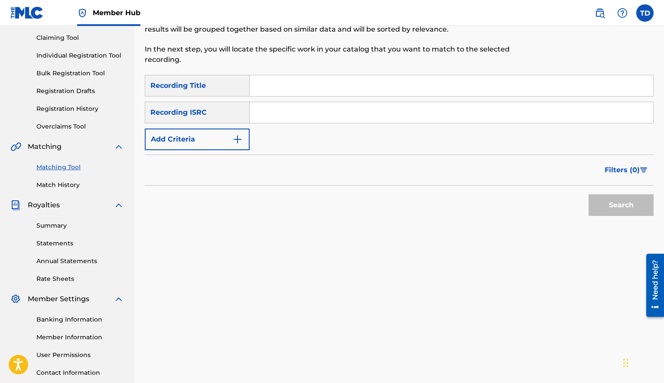
scroll to position [0, 0]
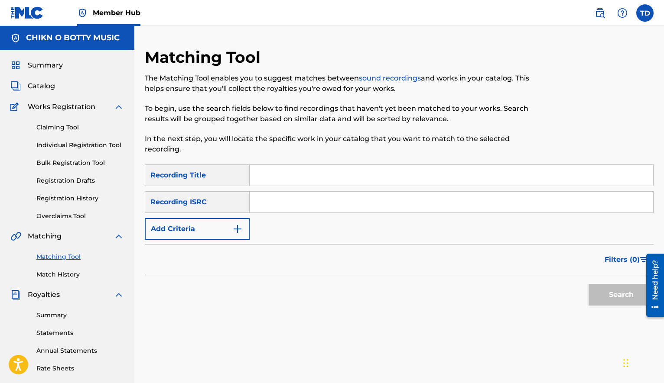
click at [57, 257] on link "Matching Tool" at bounding box center [80, 257] width 88 height 9
click at [278, 169] on input "Search Form" at bounding box center [451, 175] width 403 height 21
type input "You Saved Me"
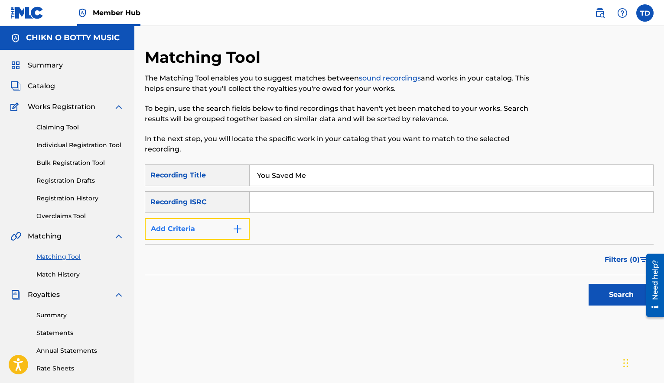
click at [238, 229] on img "Search Form" at bounding box center [237, 229] width 10 height 10
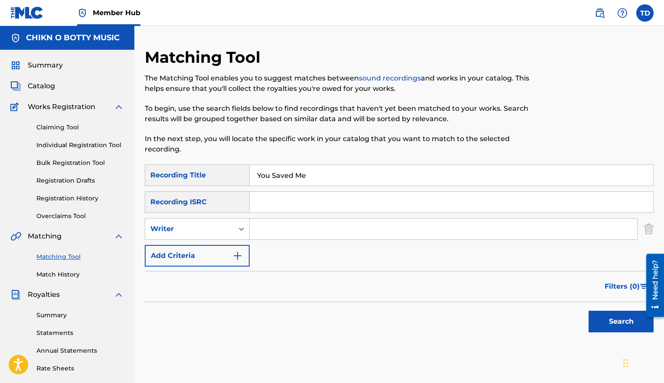
click at [260, 231] on input "Search Form" at bounding box center [443, 229] width 387 height 21
type input "[PERSON_NAME]"
click at [620, 325] on button "Search" at bounding box center [620, 322] width 65 height 22
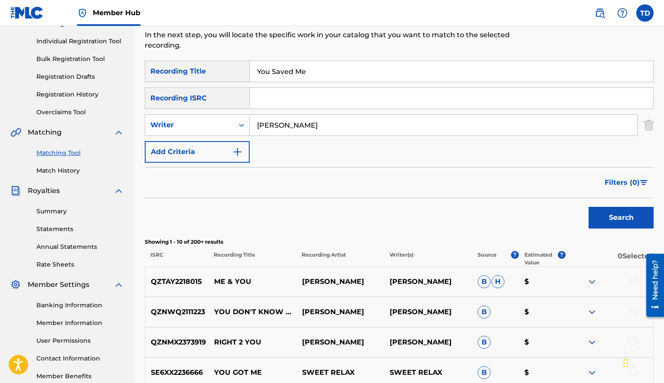
scroll to position [99, 0]
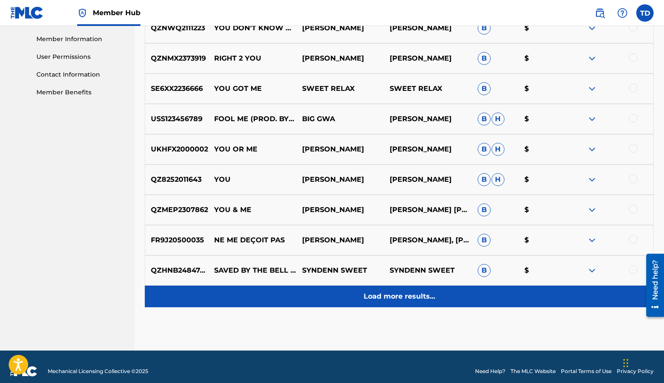
click at [420, 301] on p "Load more results..." at bounding box center [399, 297] width 71 height 10
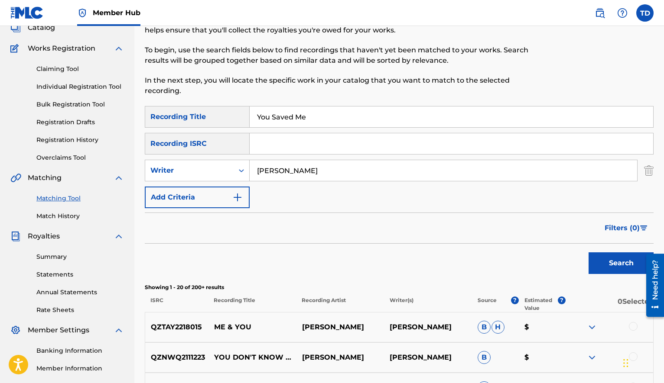
scroll to position [3, 0]
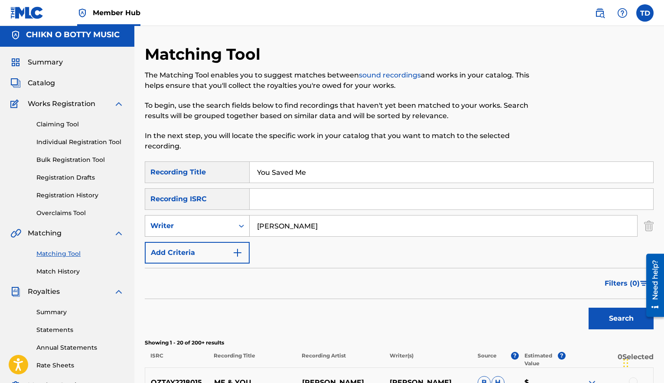
click at [243, 231] on div "Search Form" at bounding box center [242, 226] width 16 height 16
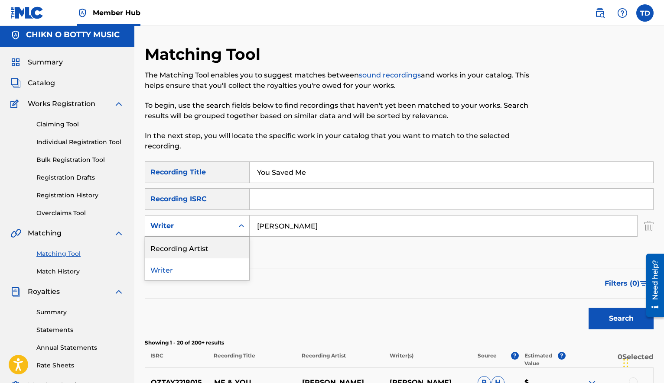
click at [183, 255] on div "Recording Artist" at bounding box center [197, 248] width 104 height 22
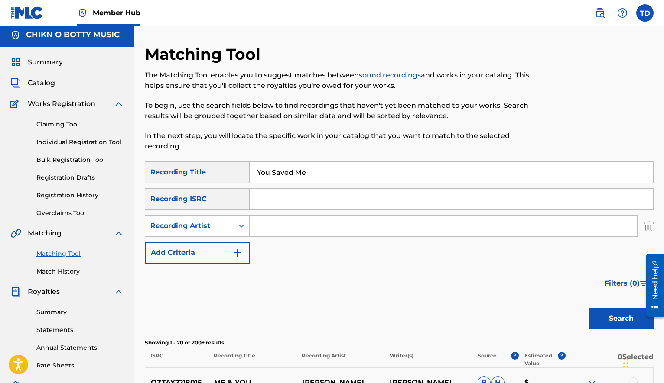
click at [286, 226] on input "Search Form" at bounding box center [443, 226] width 387 height 21
type input "[PERSON_NAME]"
click at [609, 320] on button "Search" at bounding box center [620, 319] width 65 height 22
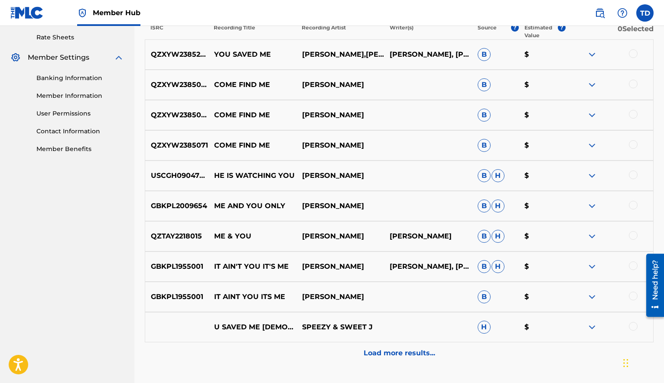
scroll to position [372, 0]
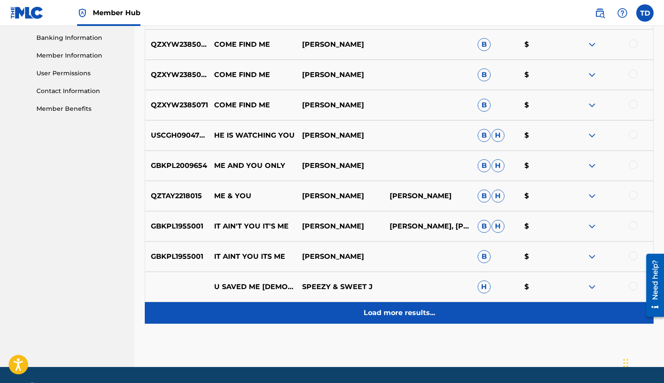
click at [431, 315] on p "Load more results..." at bounding box center [399, 313] width 71 height 10
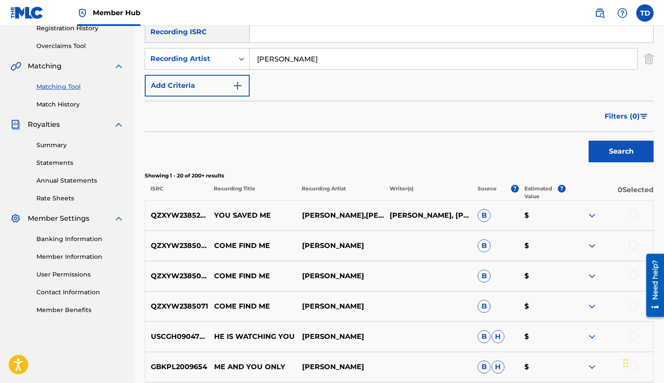
scroll to position [171, 0]
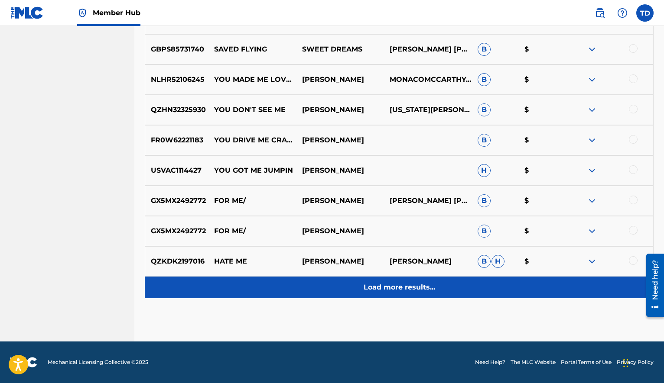
click at [403, 292] on p "Load more results..." at bounding box center [399, 288] width 71 height 10
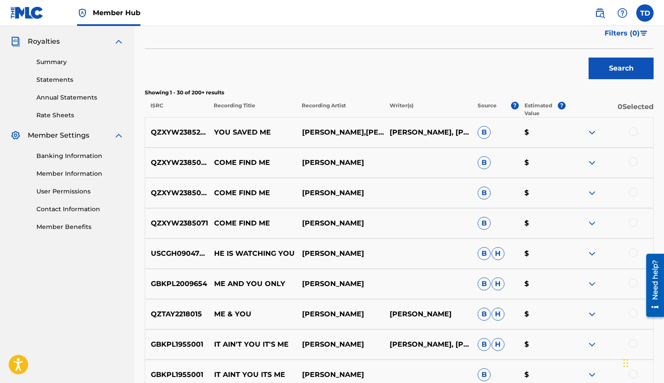
scroll to position [75, 0]
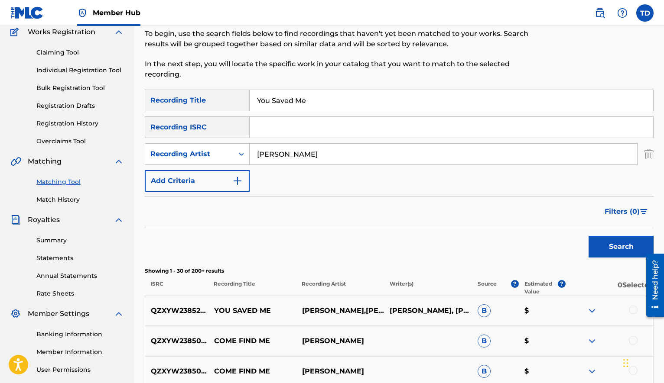
click at [633, 310] on div at bounding box center [633, 310] width 9 height 9
click at [611, 312] on button "Match 1 Group" at bounding box center [606, 313] width 96 height 22
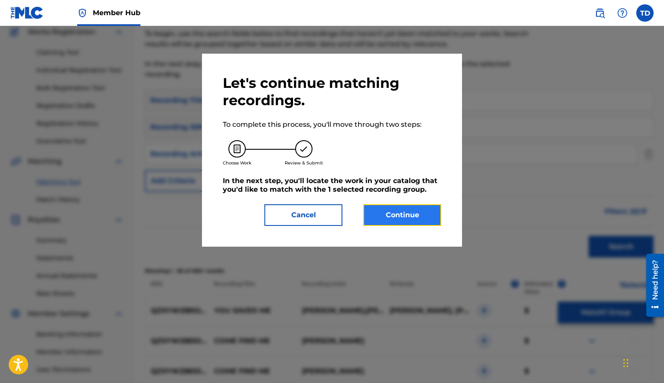
click at [401, 218] on button "Continue" at bounding box center [402, 216] width 78 height 22
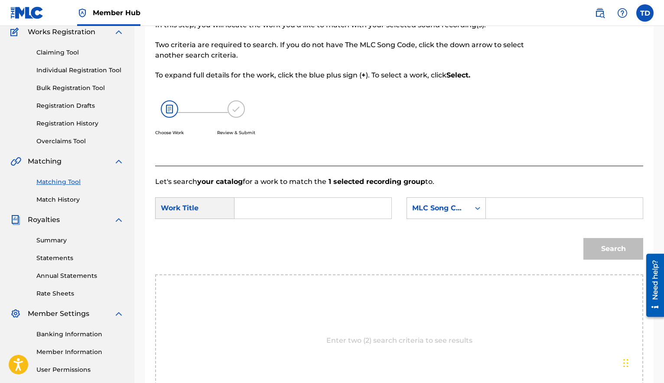
click at [249, 206] on input "Search Form" at bounding box center [313, 208] width 142 height 21
type input "You Saved Me"
click at [510, 208] on input "Search Form" at bounding box center [564, 208] width 142 height 21
click at [478, 210] on icon "Search Form" at bounding box center [477, 208] width 9 height 9
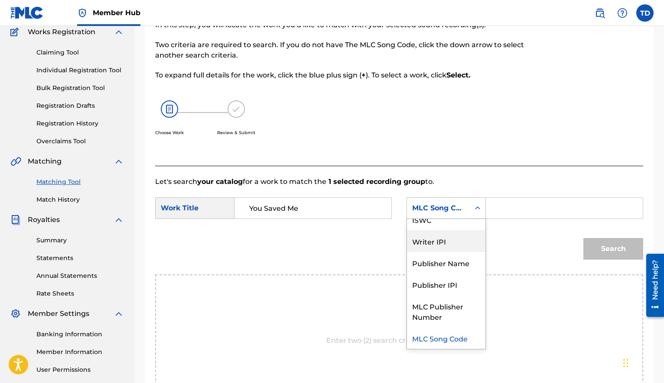
scroll to position [0, 0]
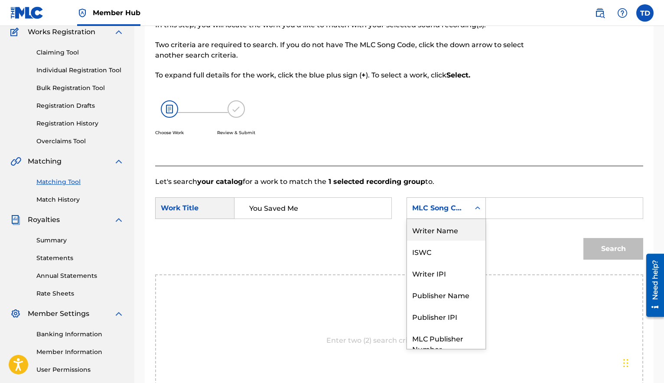
click at [435, 228] on div "Writer Name" at bounding box center [446, 230] width 78 height 22
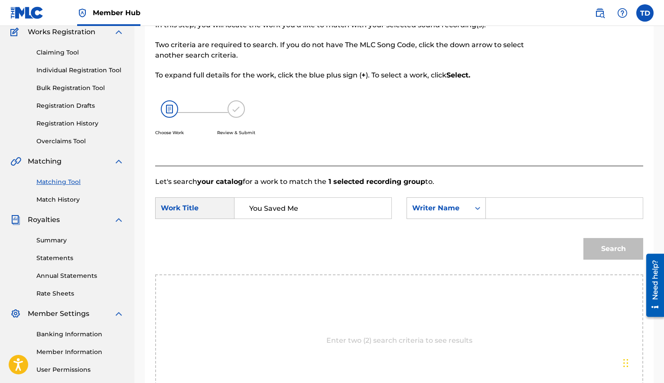
click at [501, 210] on input "Search Form" at bounding box center [564, 208] width 142 height 21
type input "[PERSON_NAME]"
click at [597, 251] on button "Search" at bounding box center [613, 249] width 60 height 22
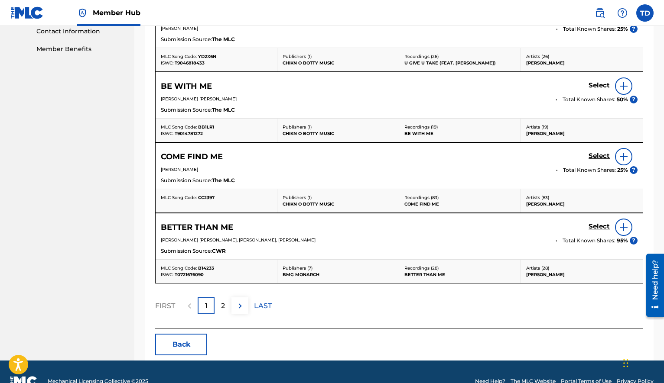
scroll to position [445, 0]
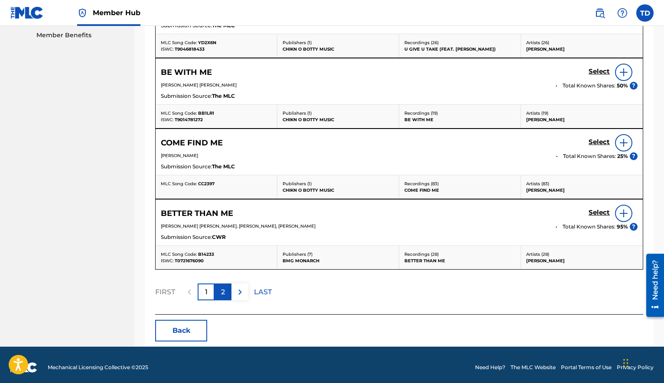
click at [224, 292] on p "2" at bounding box center [223, 292] width 4 height 10
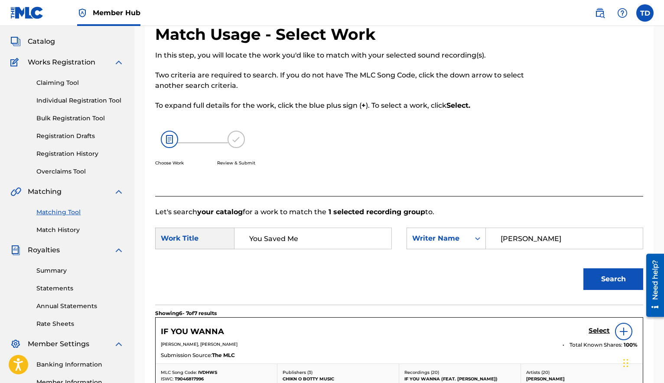
scroll to position [0, 0]
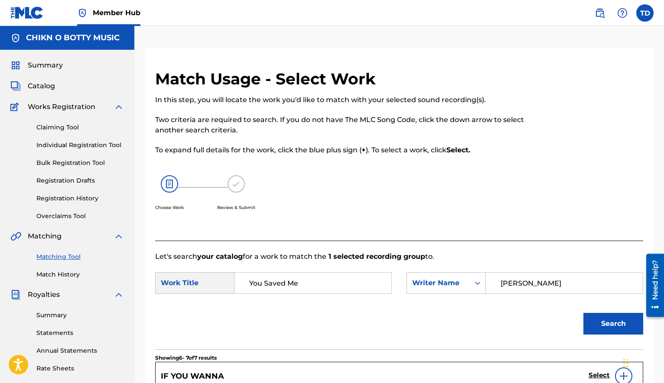
click at [68, 259] on link "Matching Tool" at bounding box center [80, 257] width 88 height 9
click at [62, 276] on link "Match History" at bounding box center [80, 274] width 88 height 9
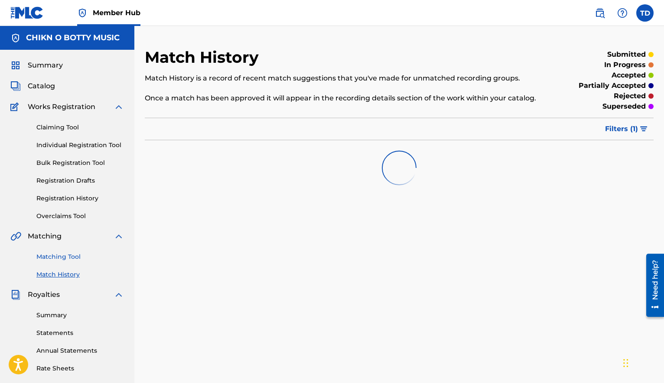
click at [63, 258] on link "Matching Tool" at bounding box center [80, 257] width 88 height 9
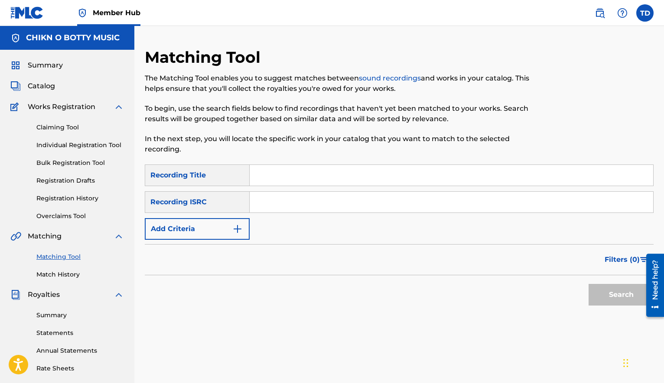
click at [284, 176] on input "Search Form" at bounding box center [451, 175] width 403 height 21
type input "No Maybe"
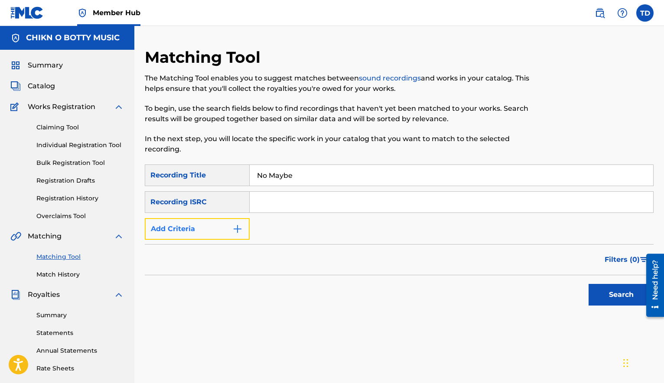
click at [237, 232] on img "Search Form" at bounding box center [237, 229] width 10 height 10
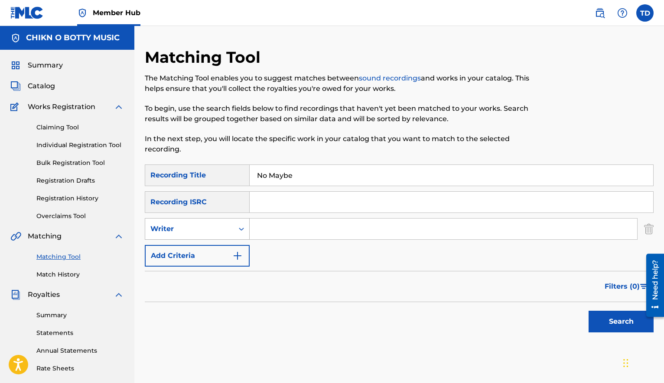
click at [235, 227] on div "Search Form" at bounding box center [242, 229] width 16 height 16
click at [216, 251] on div "Recording Artist" at bounding box center [197, 251] width 104 height 22
click at [275, 232] on input "Search Form" at bounding box center [443, 229] width 387 height 21
type input "[PERSON_NAME]"
click at [616, 325] on button "Search" at bounding box center [620, 322] width 65 height 22
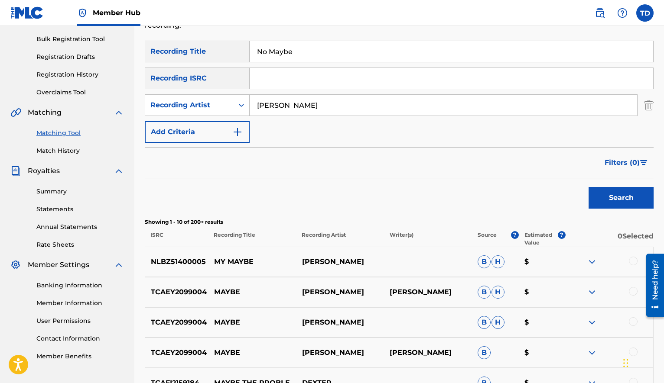
scroll to position [74, 0]
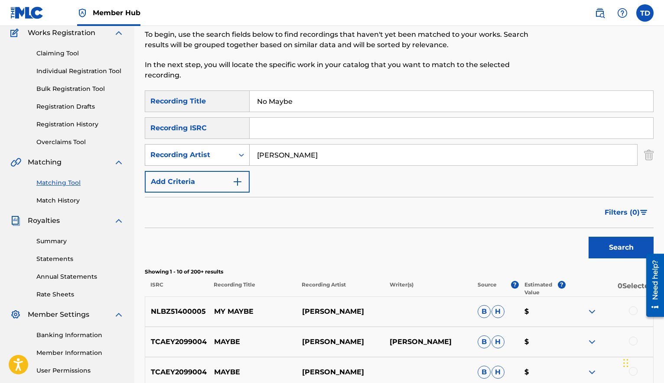
drag, startPoint x: 305, startPoint y: 155, endPoint x: 247, endPoint y: 147, distance: 58.2
click at [247, 147] on div "SearchWithCriteriadec9406d-a082-4ab1-81e7-330e189a610b Recording Artist [PERSON…" at bounding box center [399, 155] width 509 height 22
type input "[PERSON_NAME]"
click at [620, 247] on button "Search" at bounding box center [620, 248] width 65 height 22
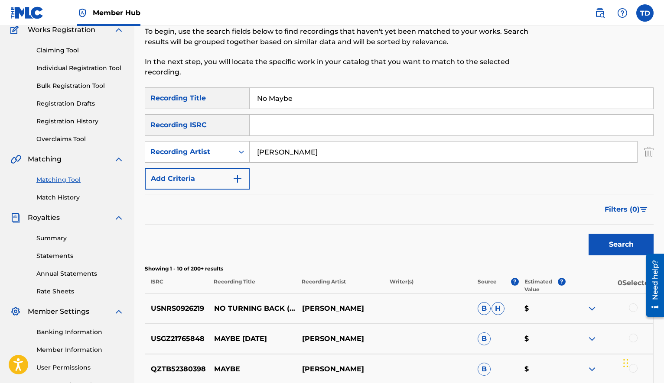
scroll to position [0, 0]
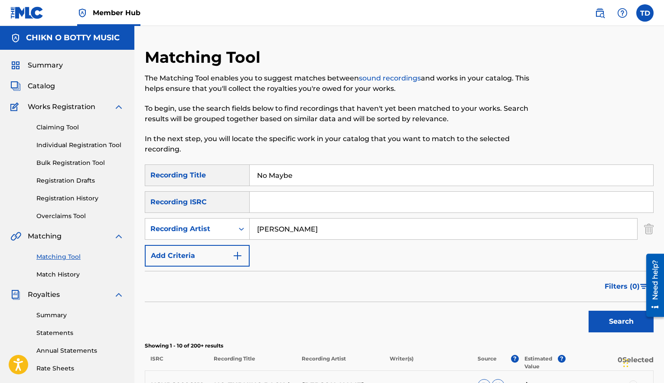
drag, startPoint x: 308, startPoint y: 173, endPoint x: 244, endPoint y: 169, distance: 63.4
click at [244, 169] on div "SearchWithCriteria8bd3e16b-84c5-424b-a24e-eea415c874d7 Recording Title No Maybe" at bounding box center [399, 176] width 509 height 22
type input "With You"
click at [627, 320] on button "Search" at bounding box center [620, 322] width 65 height 22
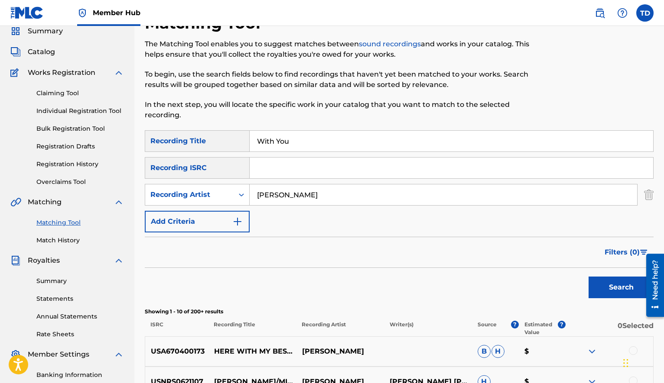
scroll to position [39, 0]
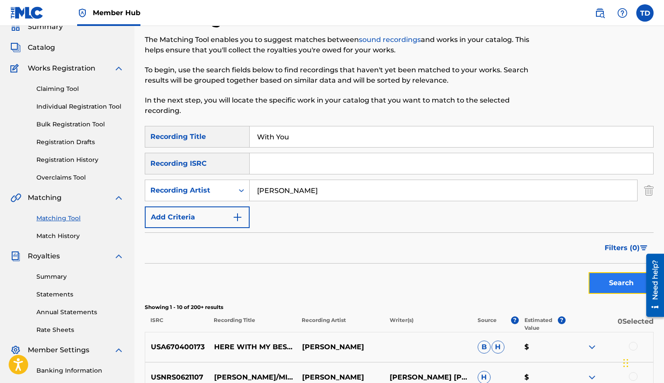
click at [610, 282] on button "Search" at bounding box center [620, 284] width 65 height 22
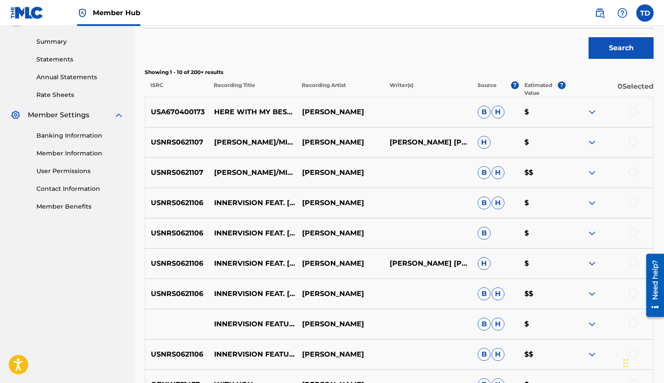
scroll to position [353, 0]
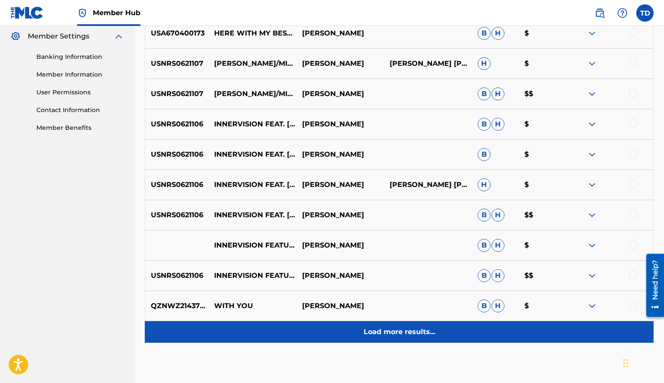
click at [396, 332] on p "Load more results..." at bounding box center [399, 332] width 71 height 10
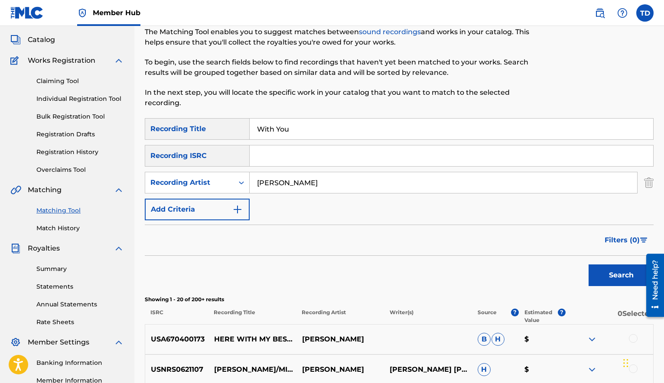
scroll to position [45, 0]
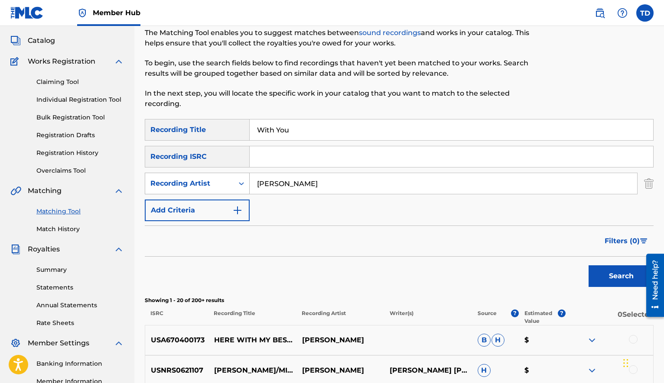
drag, startPoint x: 321, startPoint y: 185, endPoint x: 228, endPoint y: 173, distance: 93.5
click at [228, 173] on div "SearchWithCriteriadec9406d-a082-4ab1-81e7-330e189a610b Recording Artist [PERSON…" at bounding box center [399, 184] width 509 height 22
type input "Wez Whynt"
drag, startPoint x: 299, startPoint y: 131, endPoint x: 246, endPoint y: 118, distance: 54.0
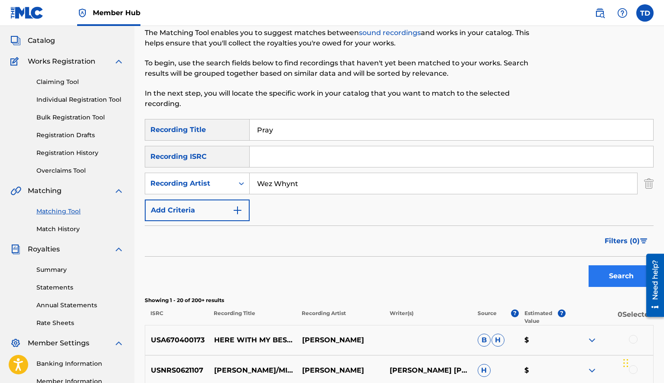
type input "Pray"
click at [618, 275] on button "Search" at bounding box center [620, 277] width 65 height 22
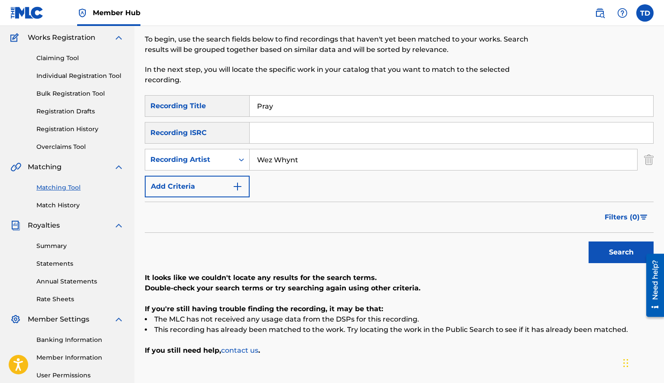
scroll to position [58, 0]
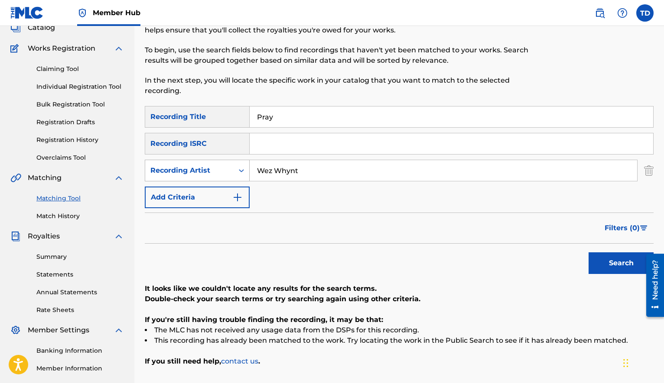
drag, startPoint x: 320, startPoint y: 169, endPoint x: 225, endPoint y: 165, distance: 95.0
click at [225, 165] on div "SearchWithCriteriadec9406d-a082-4ab1-81e7-330e189a610b Recording Artist Wez Why…" at bounding box center [399, 171] width 509 height 22
type input "[PERSON_NAME]"
click at [622, 266] on button "Search" at bounding box center [620, 264] width 65 height 22
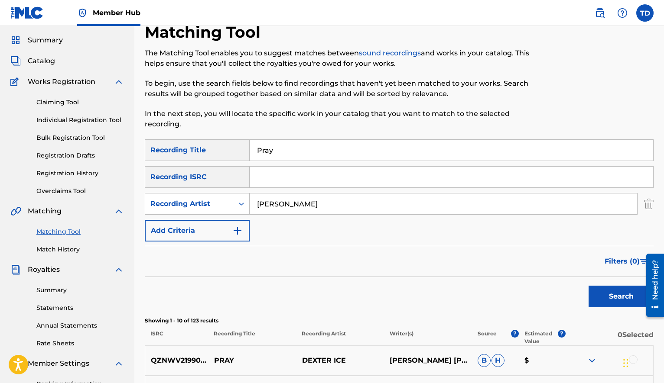
scroll to position [0, 0]
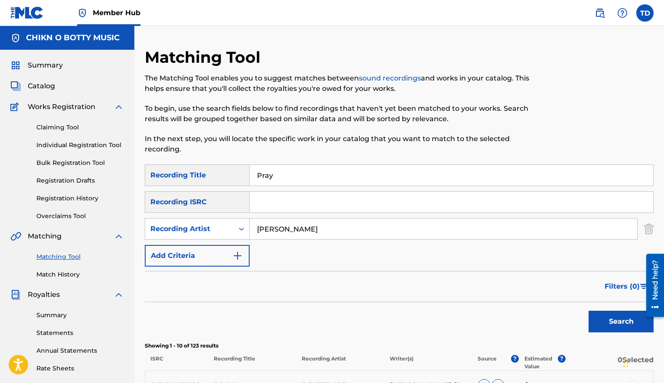
click at [273, 175] on input "Pray" at bounding box center [451, 175] width 403 height 21
type input "P"
click at [610, 323] on button "Search" at bounding box center [620, 322] width 65 height 22
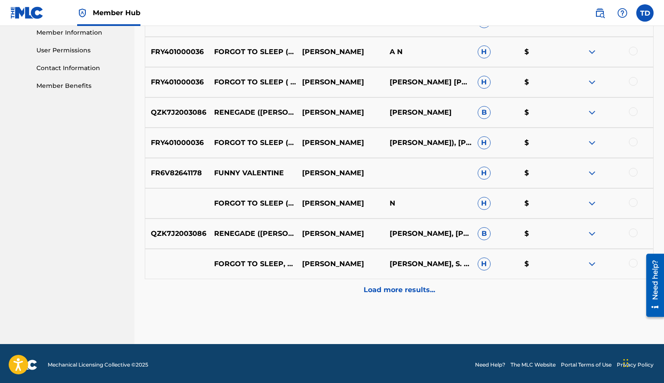
scroll to position [397, 0]
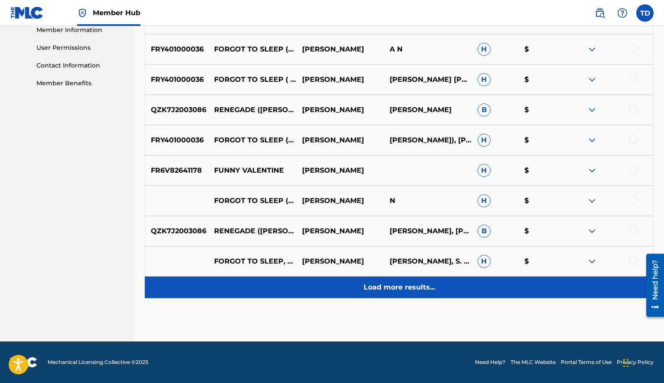
click at [420, 289] on p "Load more results..." at bounding box center [399, 288] width 71 height 10
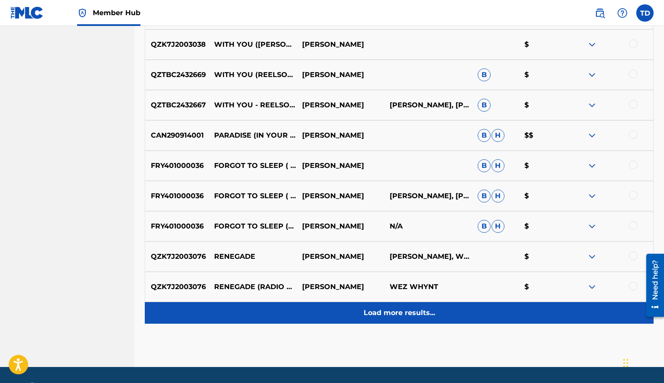
click at [406, 313] on p "Load more results..." at bounding box center [399, 313] width 71 height 10
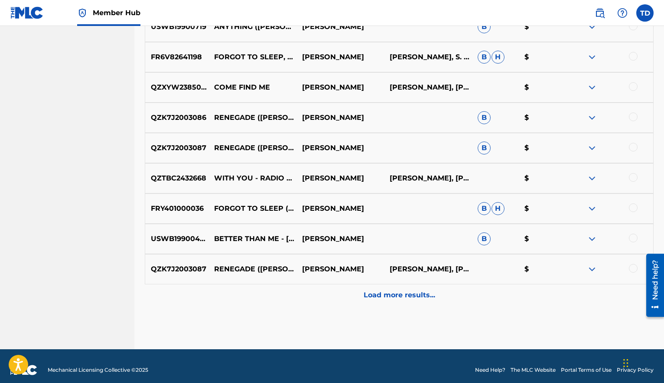
scroll to position [1004, 0]
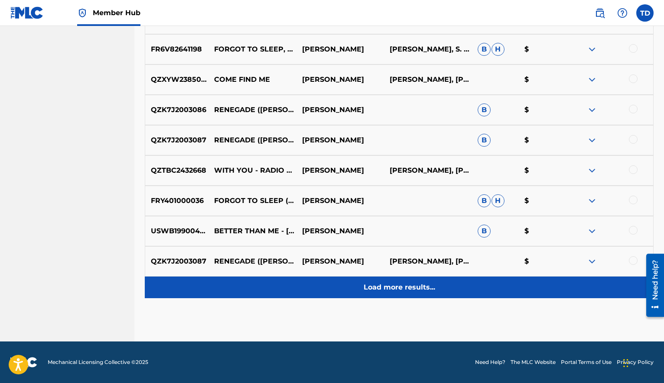
click at [387, 289] on p "Load more results..." at bounding box center [399, 288] width 71 height 10
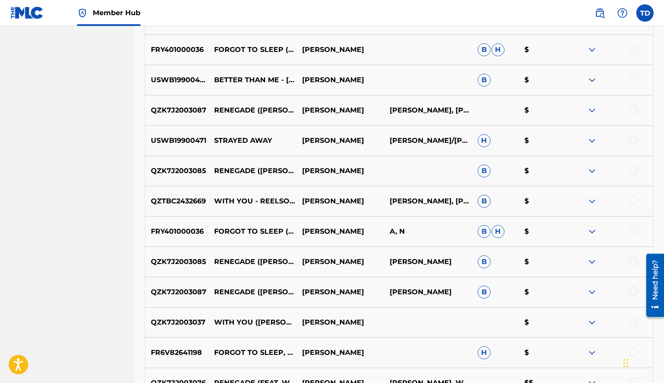
scroll to position [1156, 0]
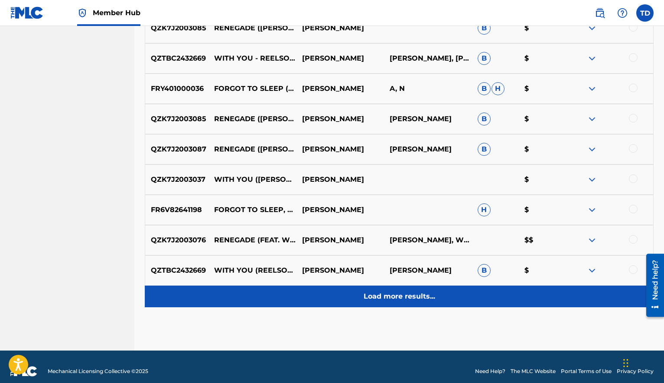
click at [391, 297] on p "Load more results..." at bounding box center [399, 297] width 71 height 10
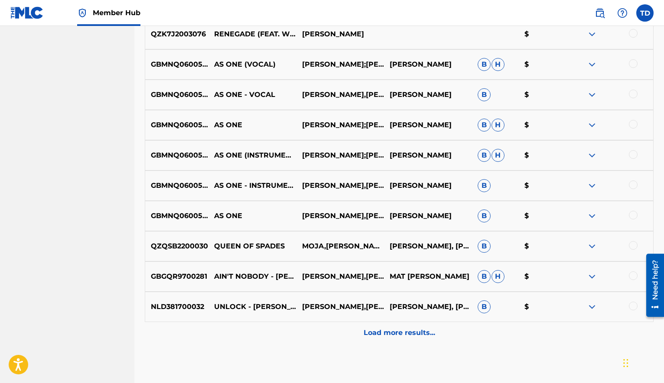
scroll to position [1592, 0]
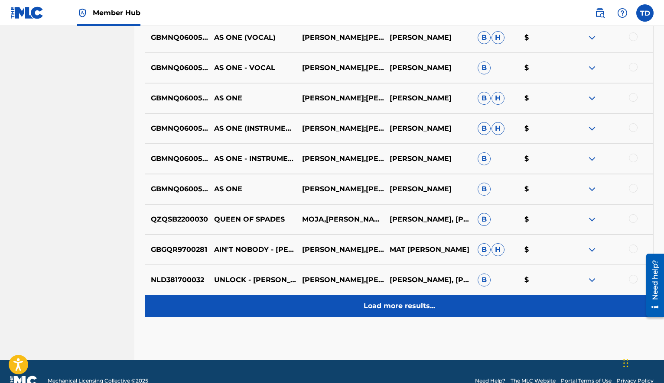
click at [397, 307] on p "Load more results..." at bounding box center [399, 306] width 71 height 10
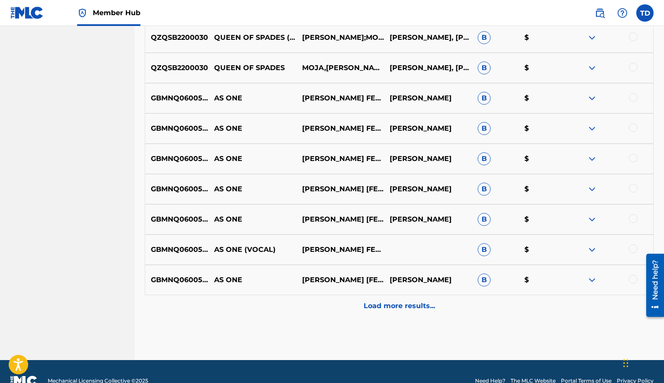
scroll to position [1914, 0]
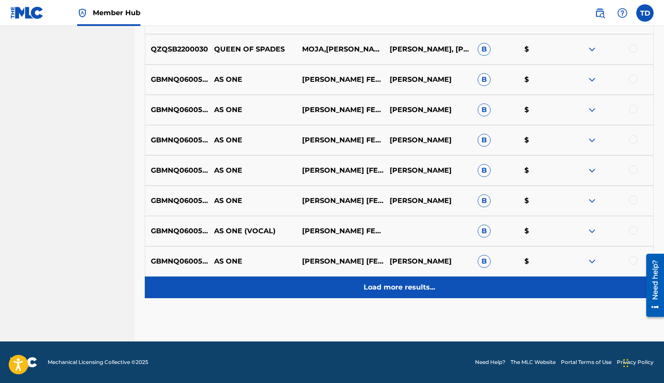
click at [381, 288] on p "Load more results..." at bounding box center [399, 288] width 71 height 10
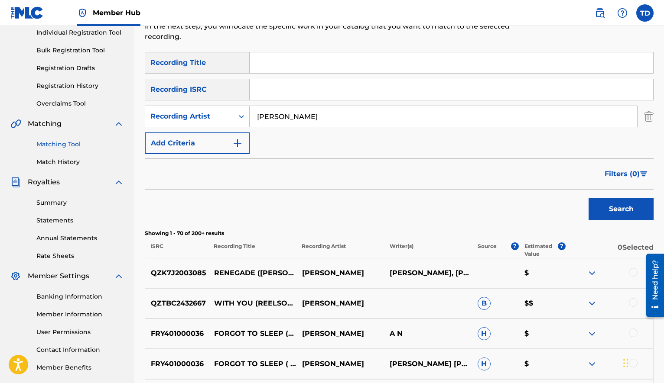
scroll to position [0, 0]
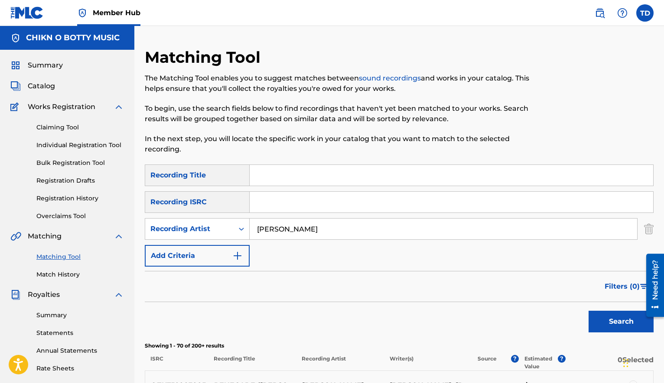
click at [261, 174] on input "Search Form" at bounding box center [451, 175] width 403 height 21
type input "Stuck In [GEOGRAPHIC_DATA]"
click at [619, 322] on button "Search" at bounding box center [620, 322] width 65 height 22
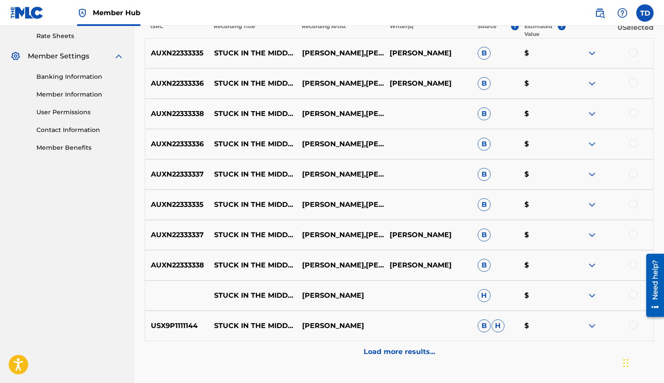
scroll to position [316, 0]
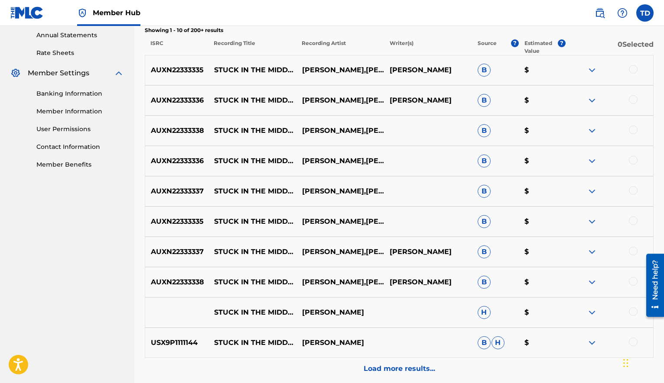
click at [635, 283] on div at bounding box center [633, 281] width 9 height 9
click at [631, 250] on div at bounding box center [633, 251] width 9 height 9
click at [630, 222] on div at bounding box center [633, 221] width 9 height 9
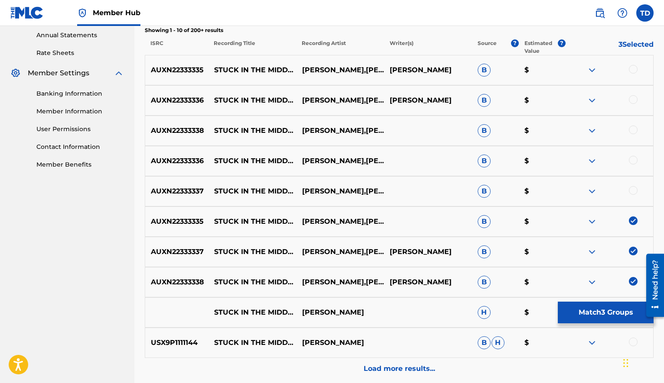
click at [633, 188] on div at bounding box center [633, 190] width 9 height 9
click at [633, 162] on div at bounding box center [633, 160] width 9 height 9
click at [635, 132] on div at bounding box center [633, 130] width 9 height 9
click at [636, 103] on div at bounding box center [609, 100] width 88 height 10
click at [633, 66] on div at bounding box center [633, 69] width 9 height 9
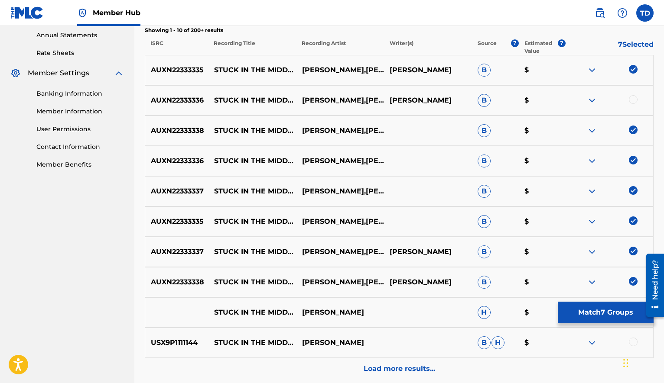
click at [632, 104] on div at bounding box center [609, 100] width 88 height 10
click at [632, 97] on div at bounding box center [633, 99] width 9 height 9
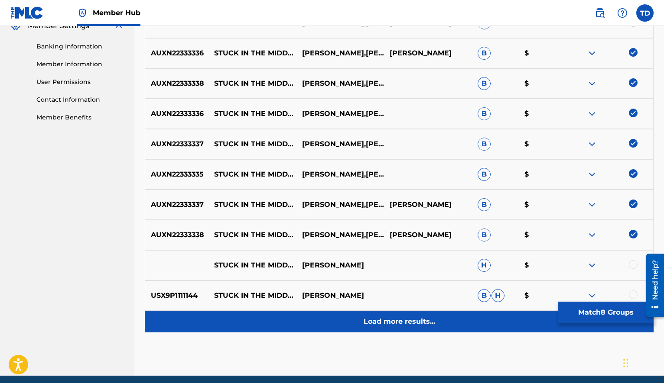
click at [386, 324] on p "Load more results..." at bounding box center [399, 322] width 71 height 10
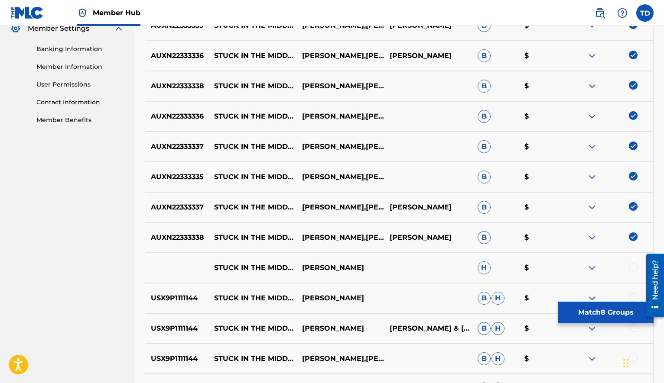
scroll to position [374, 0]
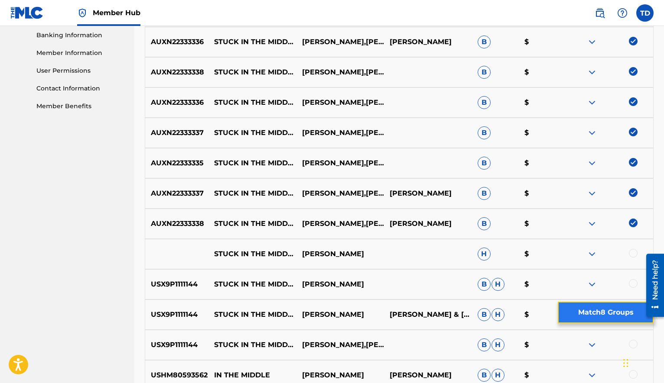
click at [593, 309] on button "Match 8 Groups" at bounding box center [606, 313] width 96 height 22
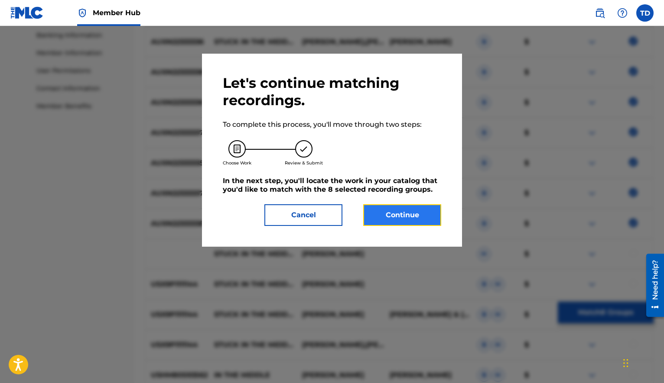
click at [407, 219] on button "Continue" at bounding box center [402, 216] width 78 height 22
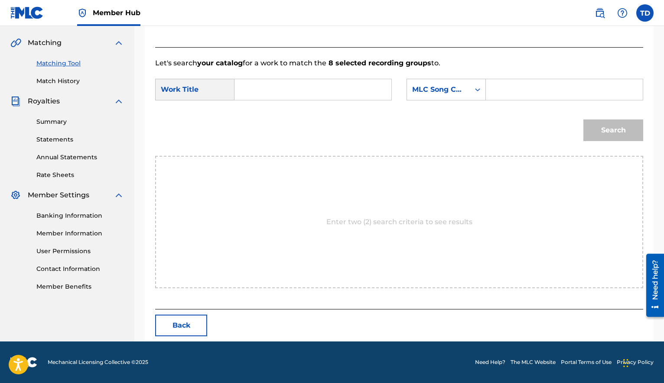
click at [275, 93] on input "Search Form" at bounding box center [313, 89] width 142 height 21
type input "Stuck In [GEOGRAPHIC_DATA]"
click at [499, 93] on input "Search Form" at bounding box center [564, 89] width 142 height 21
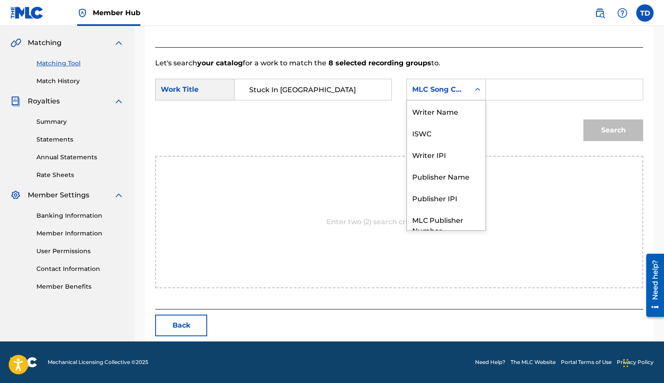
click at [475, 94] on div "Search Form" at bounding box center [478, 90] width 16 height 16
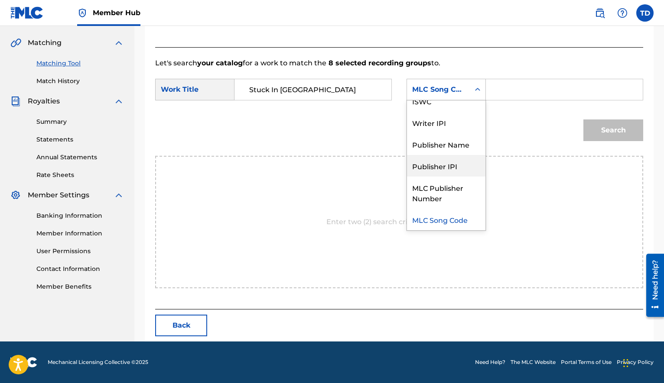
scroll to position [0, 0]
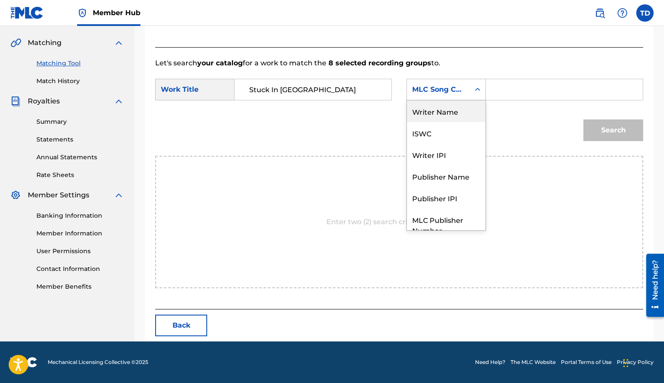
click at [438, 118] on div "Writer Name" at bounding box center [446, 112] width 78 height 22
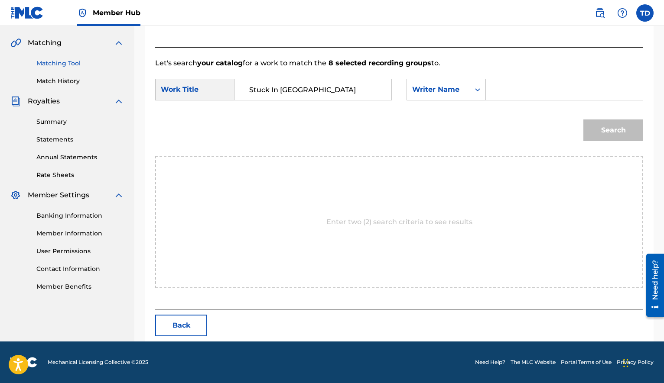
click at [504, 89] on input "Search Form" at bounding box center [564, 89] width 142 height 21
type input "[PERSON_NAME]"
click at [623, 129] on button "Search" at bounding box center [613, 131] width 60 height 22
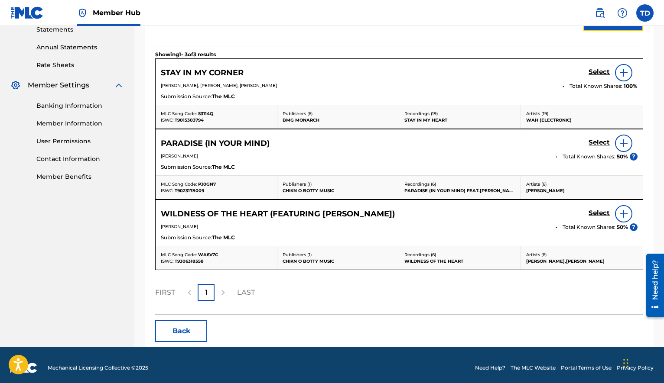
scroll to position [305, 0]
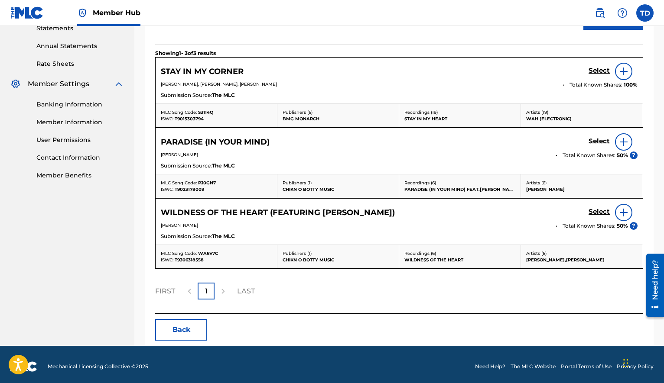
click at [223, 292] on div at bounding box center [222, 291] width 17 height 17
click at [224, 289] on div at bounding box center [222, 291] width 17 height 17
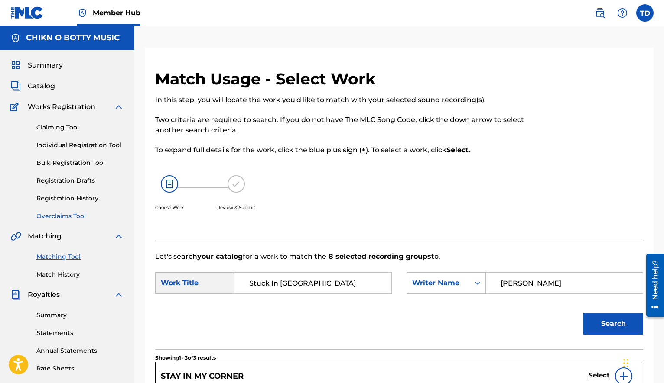
scroll to position [3, 0]
